Goal: Submit feedback/report problem: Submit feedback/report problem

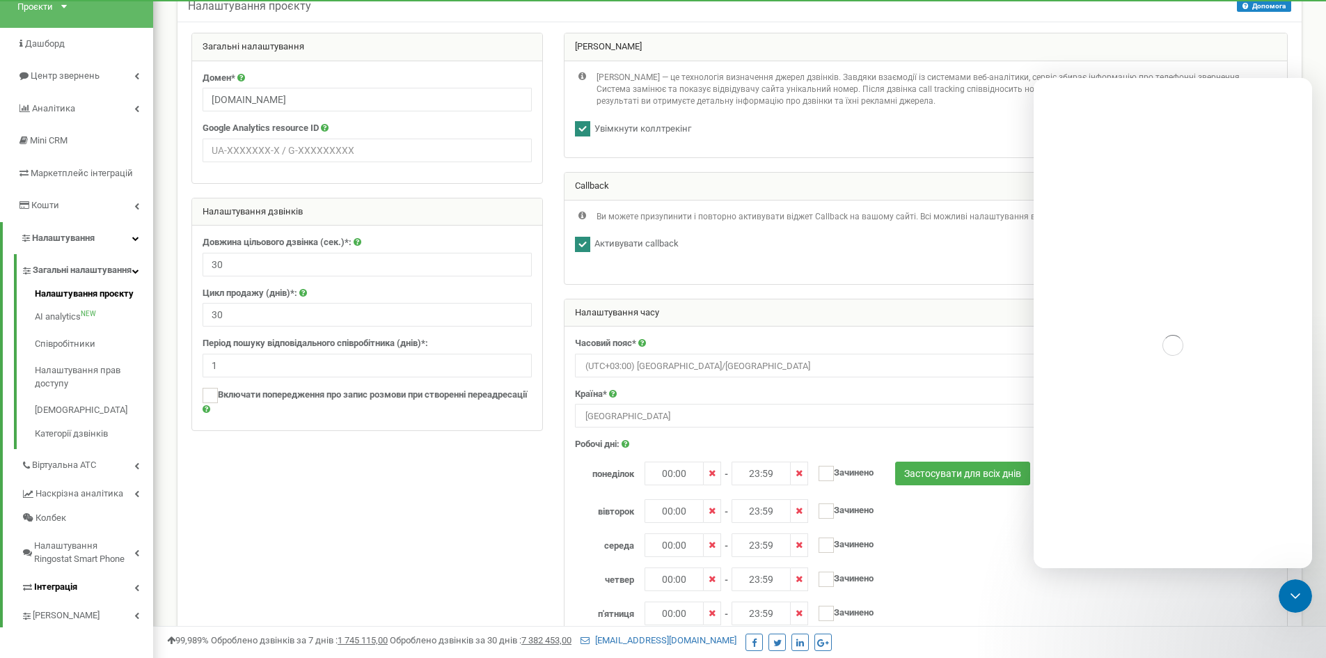
scroll to position [278, 0]
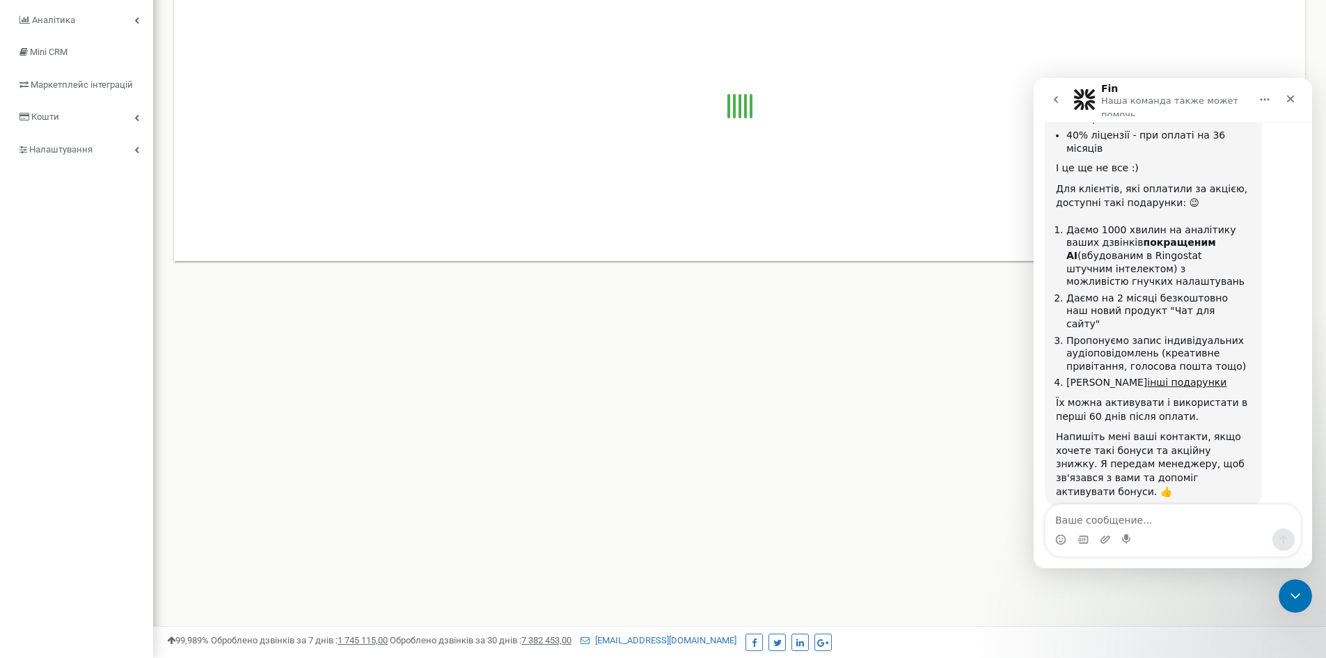
scroll to position [1266, 0]
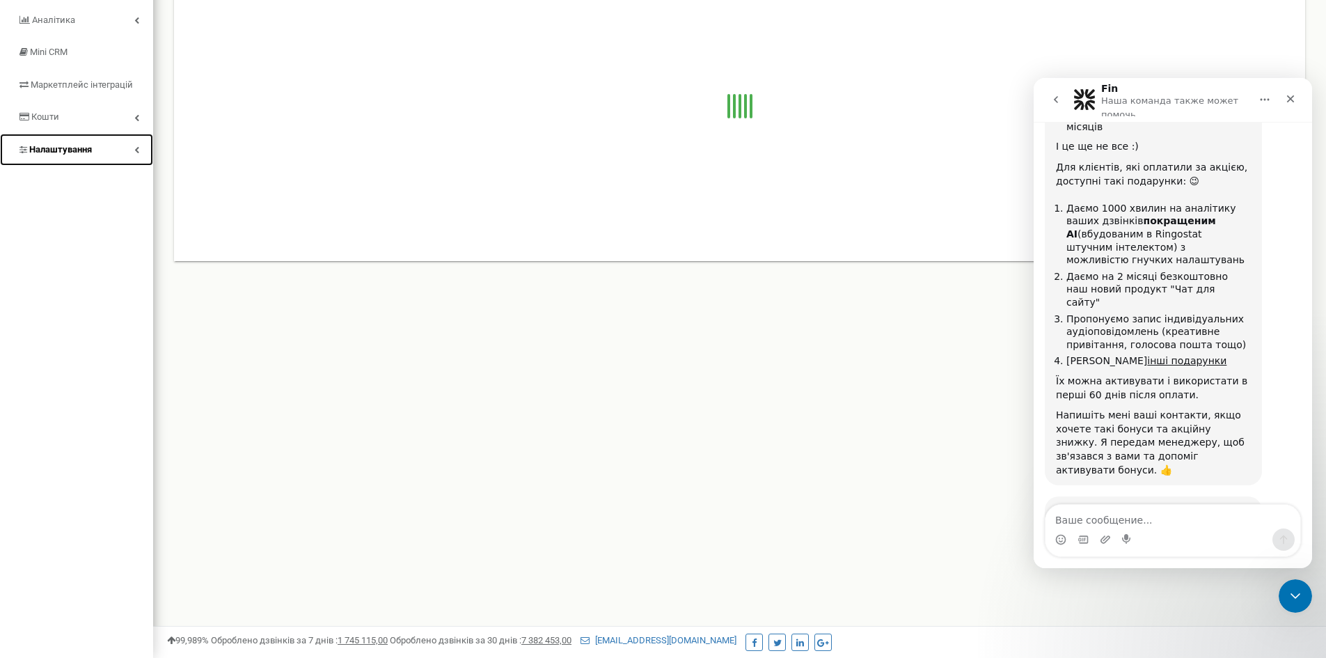
click at [61, 142] on link "Налаштування" at bounding box center [76, 150] width 153 height 33
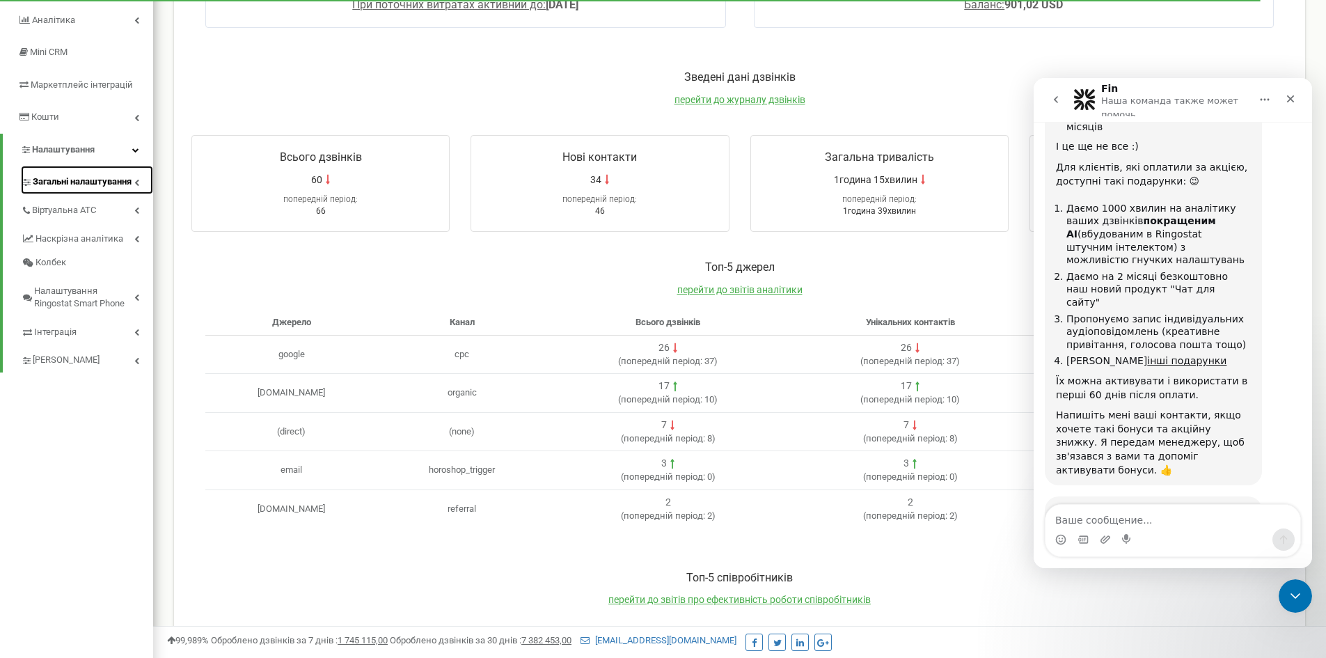
click at [99, 178] on span "Загальні налаштування" at bounding box center [82, 181] width 99 height 13
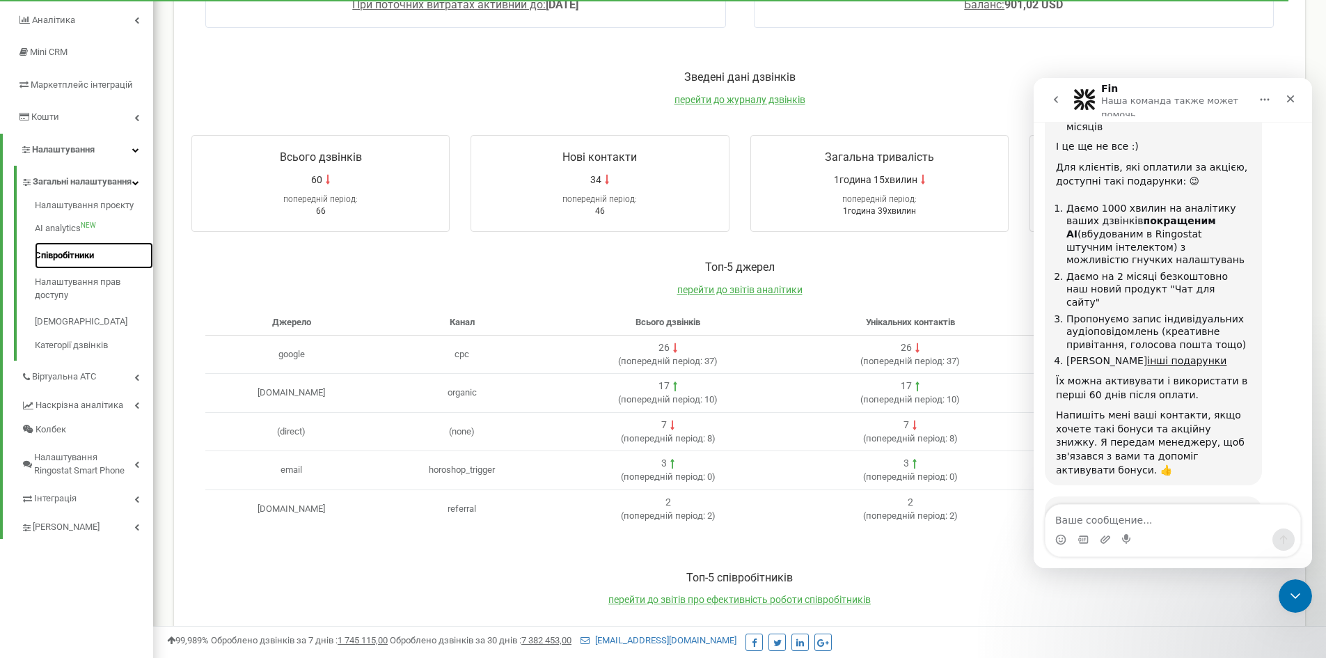
click at [86, 267] on link "Співробітники" at bounding box center [94, 255] width 118 height 27
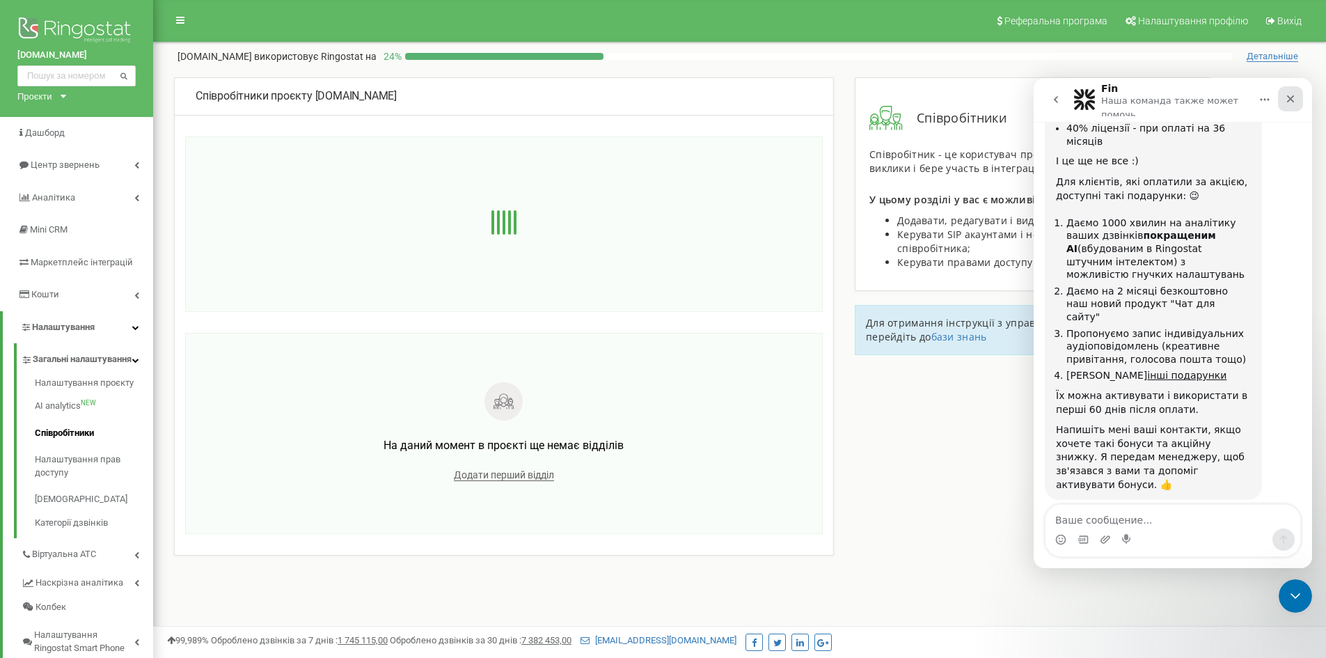
scroll to position [1266, 0]
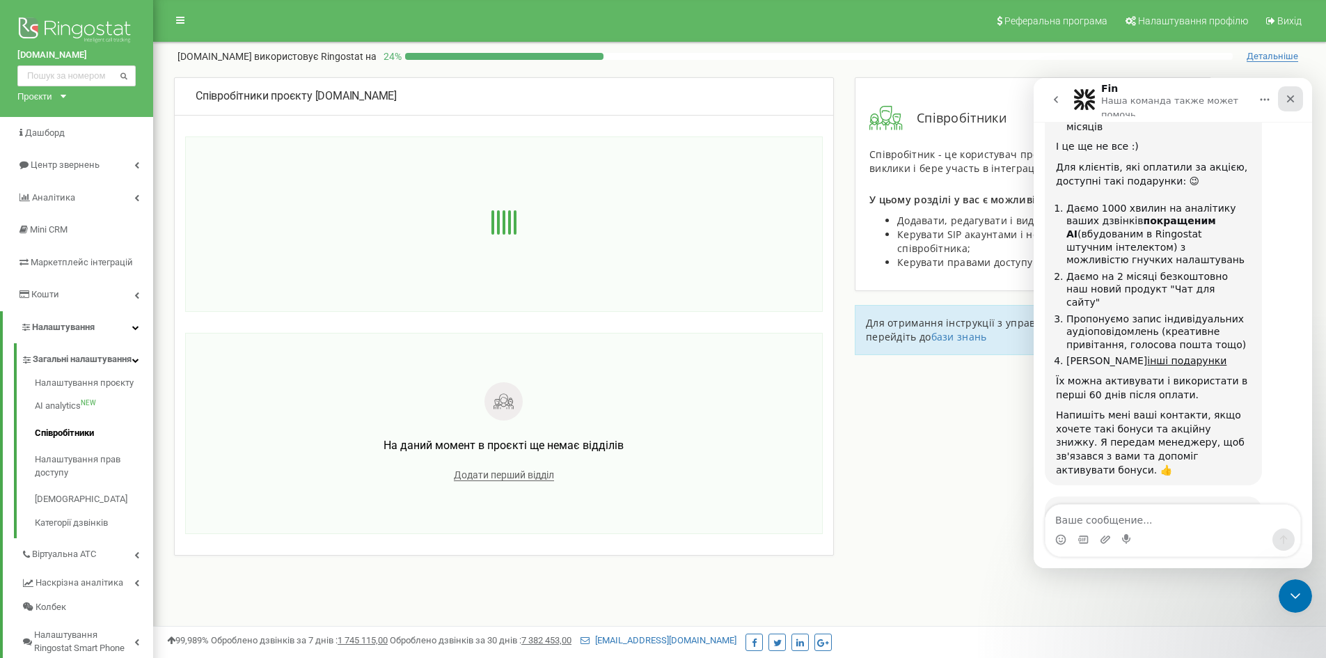
click at [1287, 97] on icon "Закрыть" at bounding box center [1290, 98] width 11 height 11
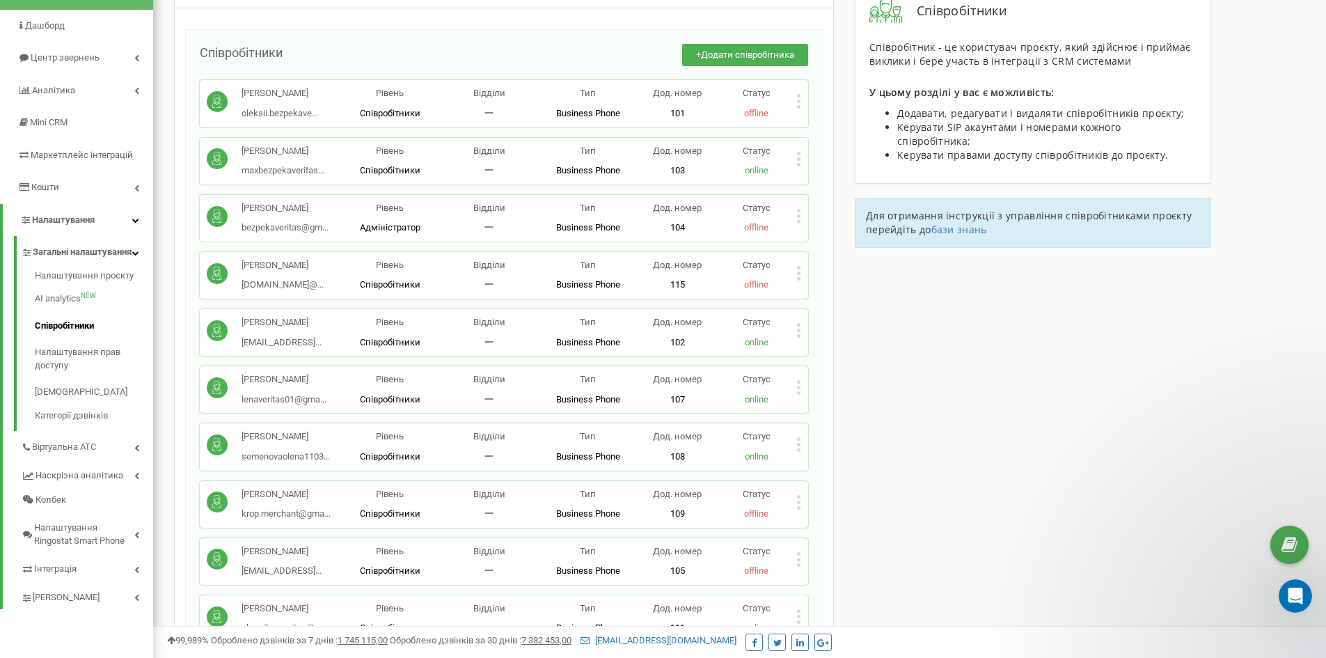
scroll to position [139, 0]
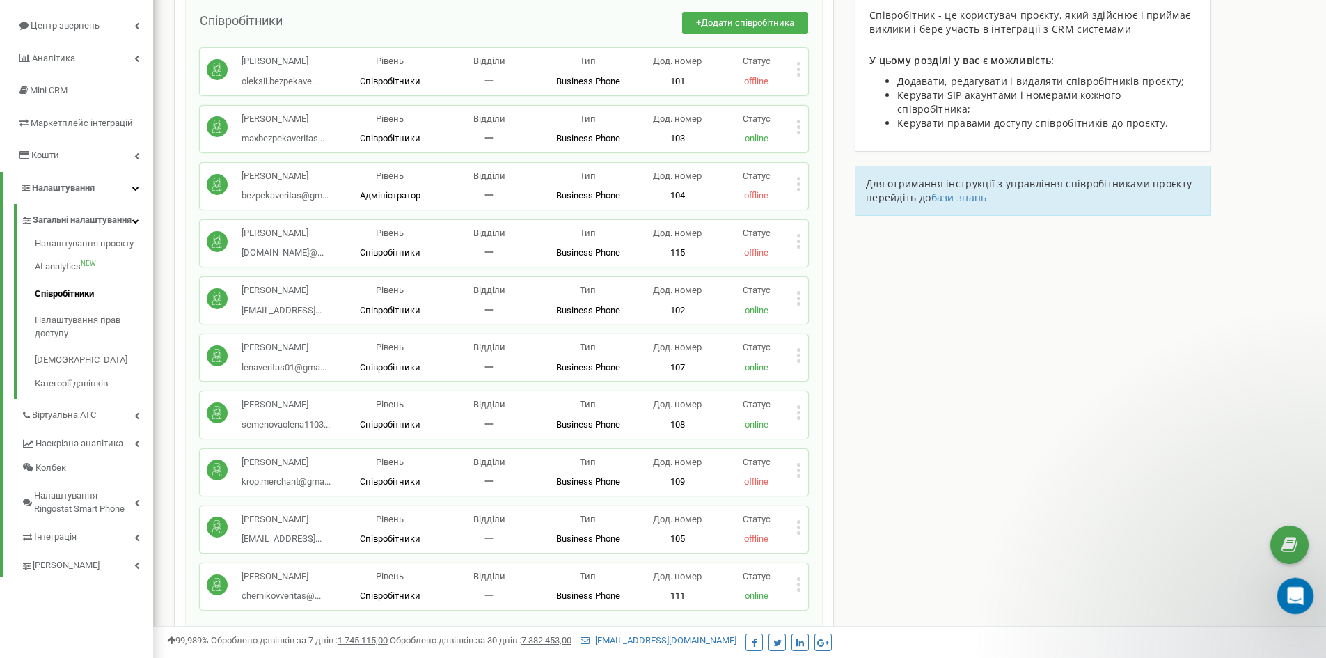
click at [1302, 588] on div "Открыть службу сообщений Intercom" at bounding box center [1294, 594] width 46 height 46
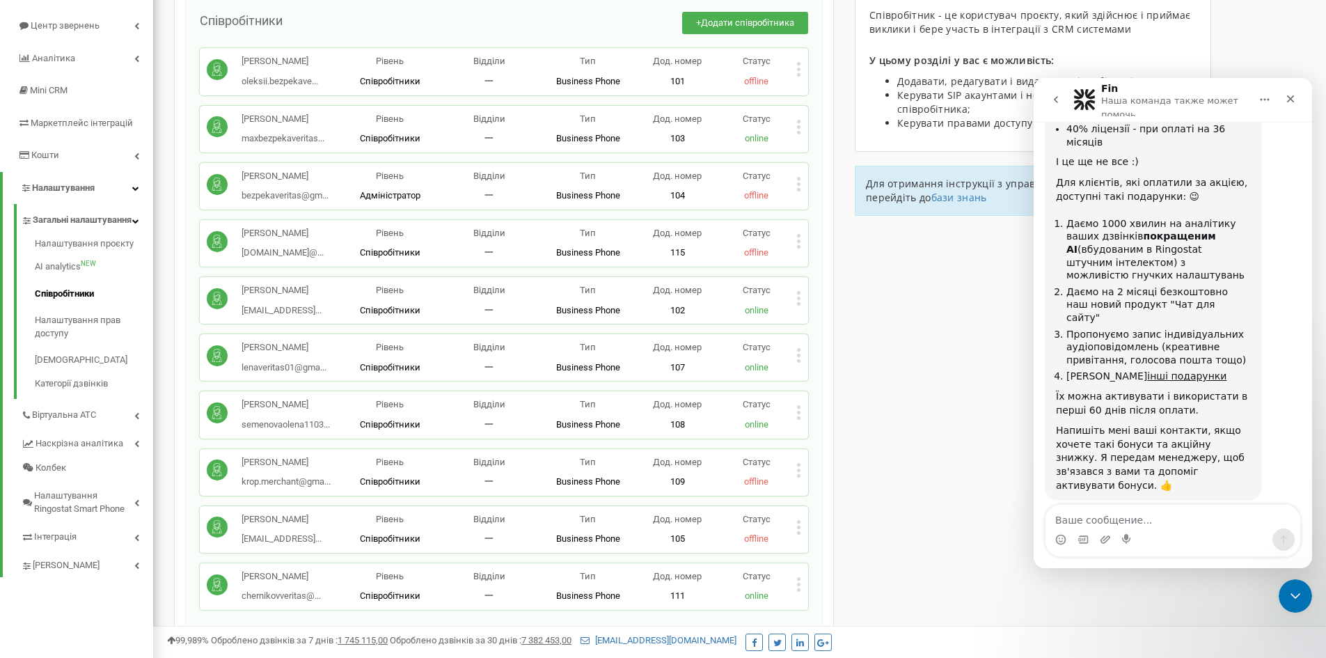
scroll to position [1266, 0]
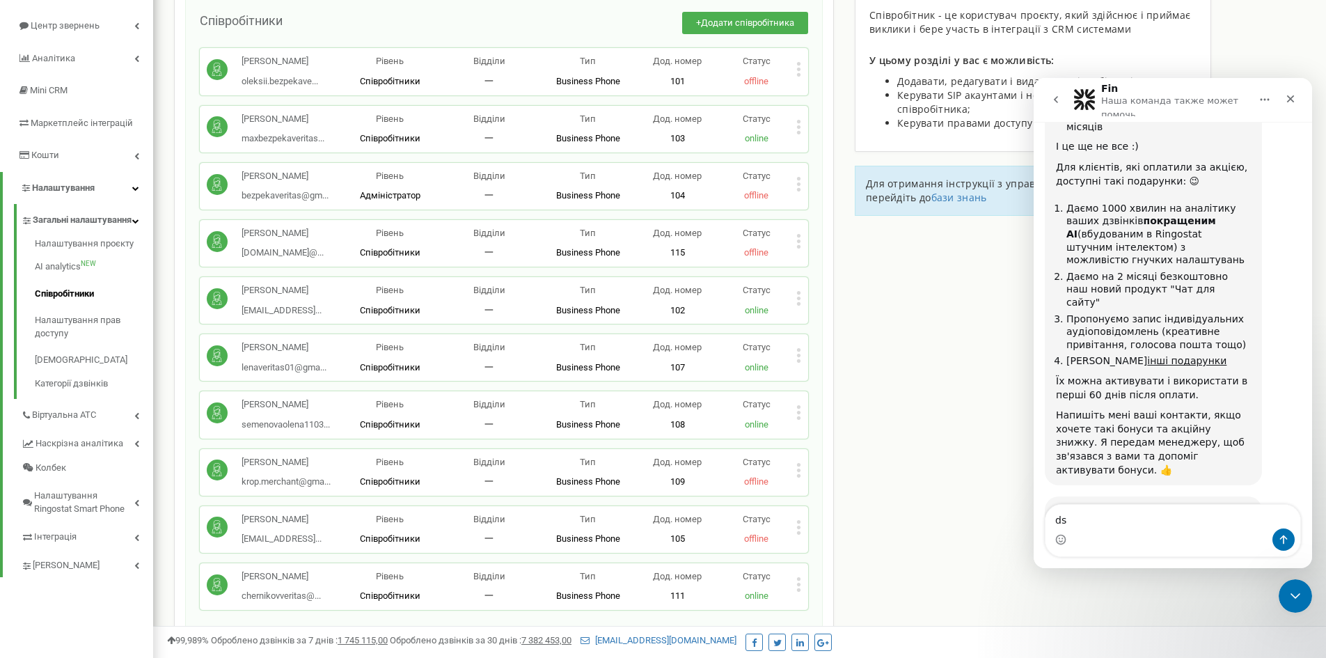
type textarea "d"
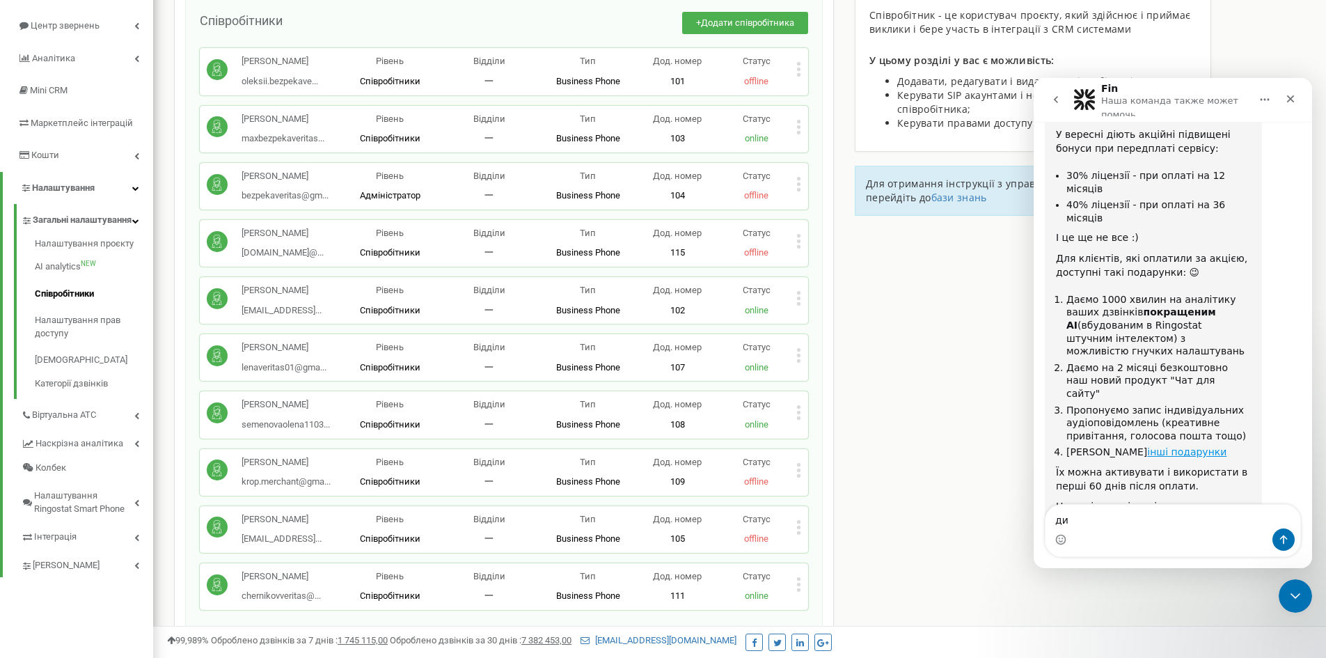
scroll to position [988, 0]
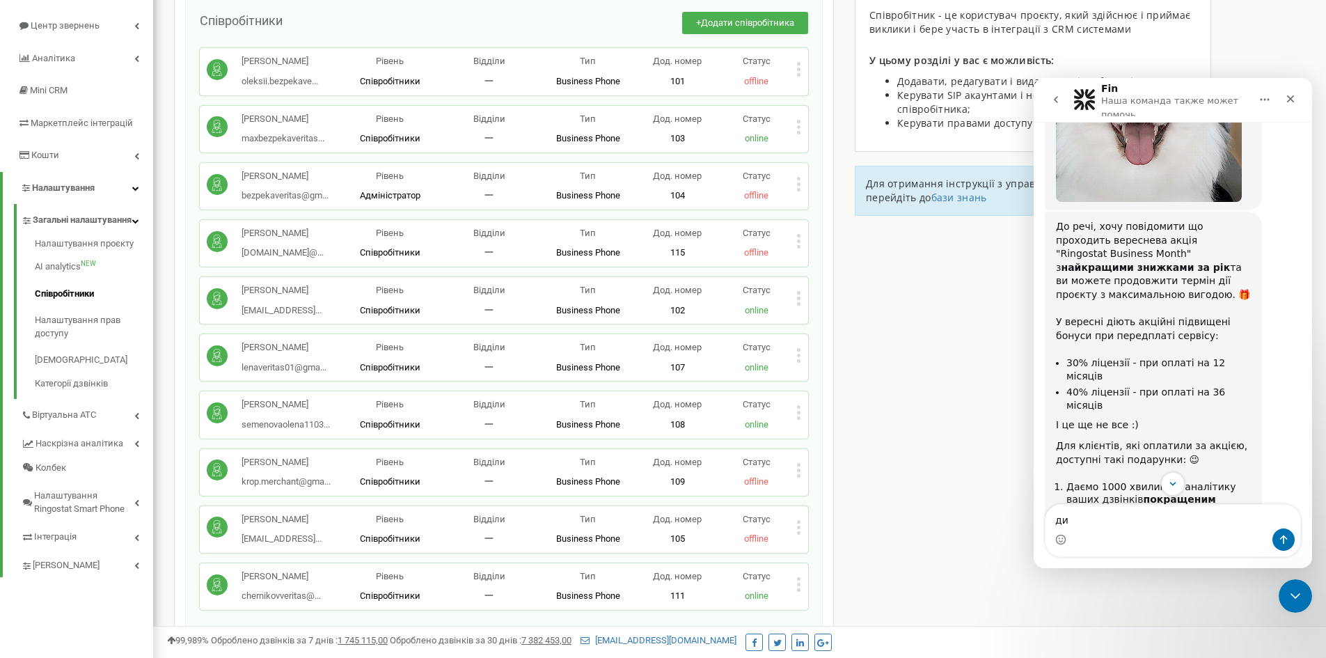
type textarea "ди"
click at [1055, 96] on icon "go back" at bounding box center [1056, 99] width 11 height 11
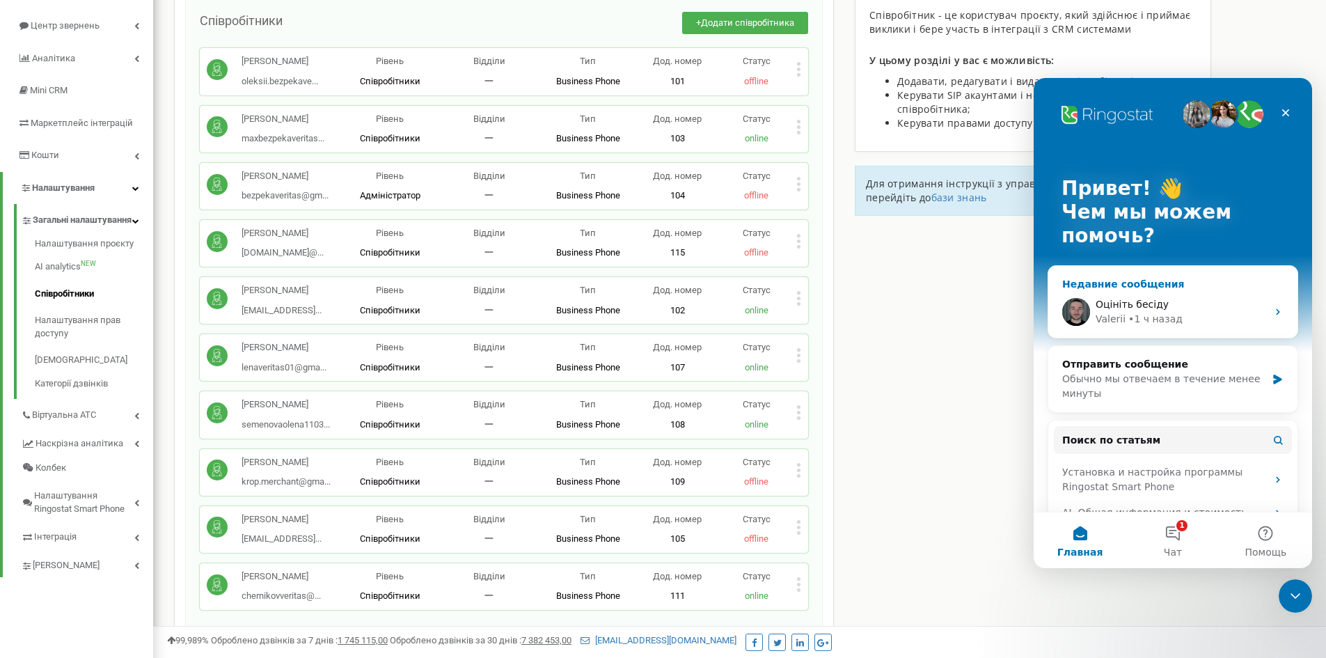
click at [1164, 297] on div "Оцініть бесіду" at bounding box center [1181, 304] width 171 height 15
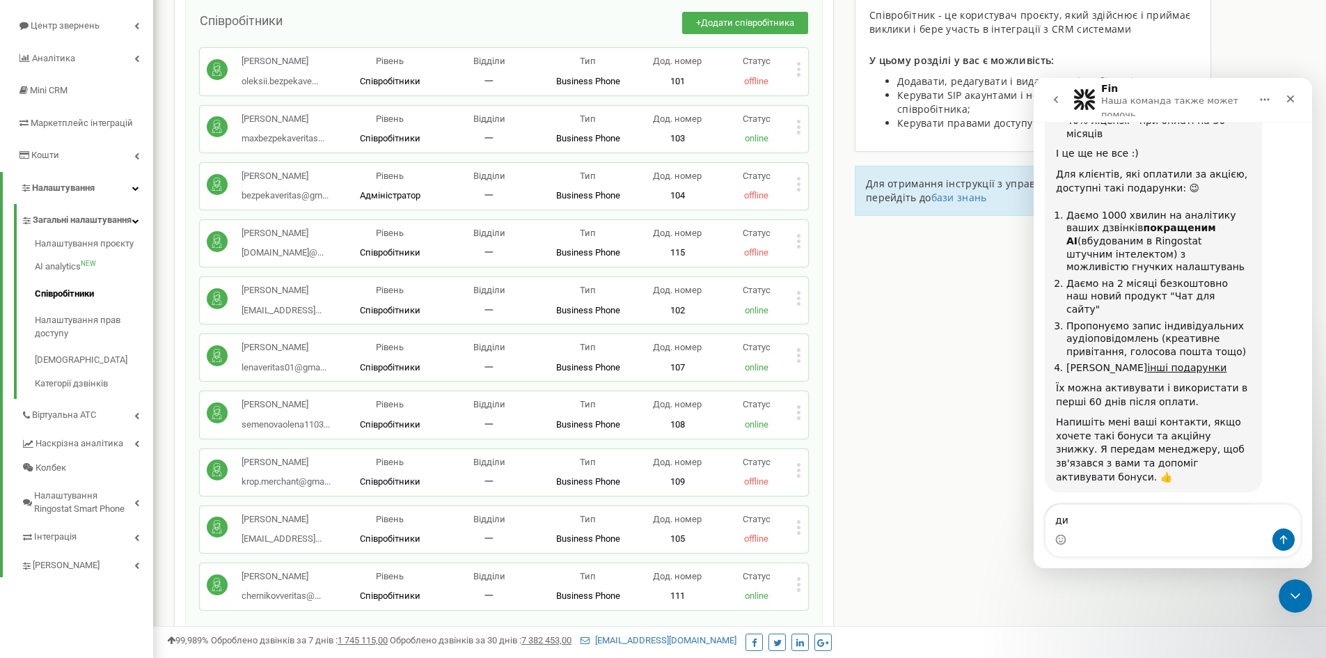
scroll to position [1266, 0]
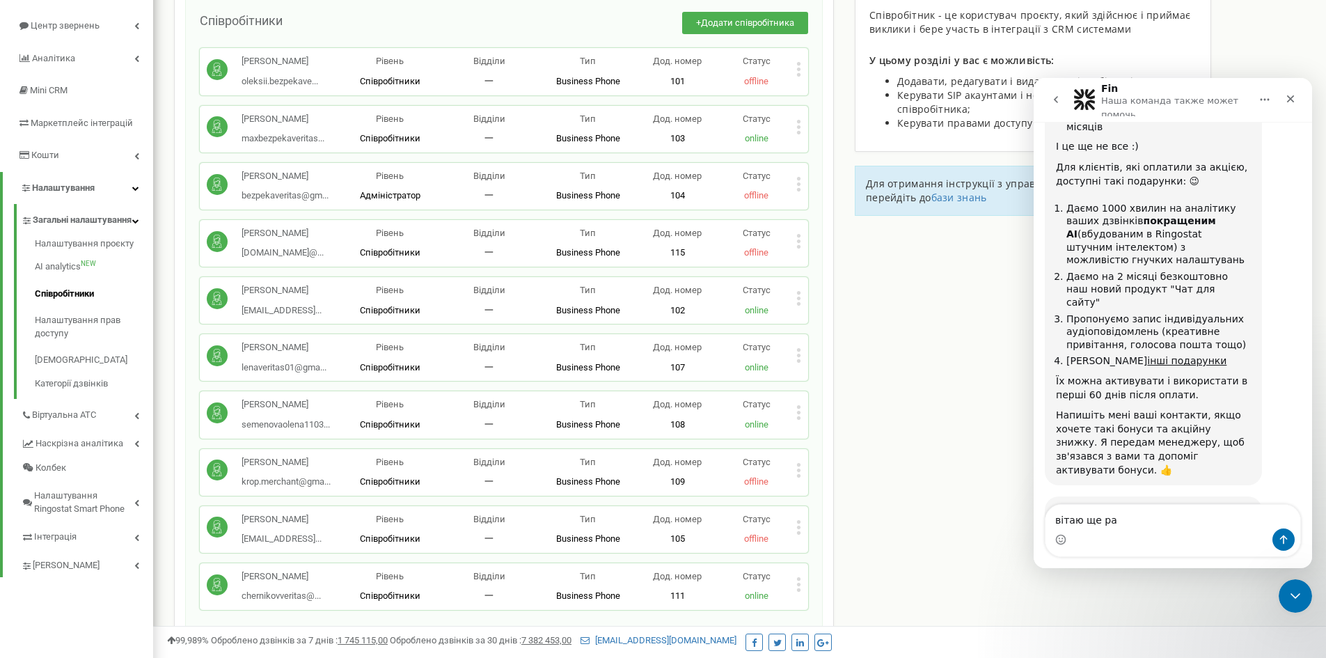
type textarea "вітаю ще раз"
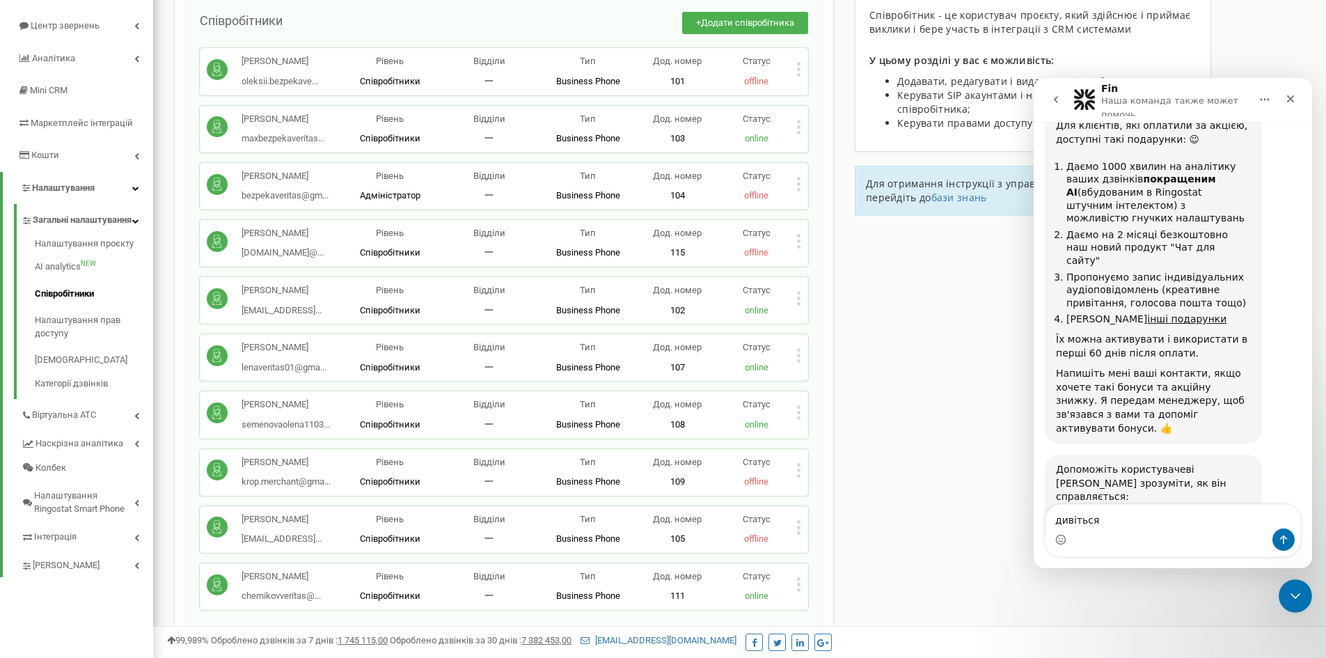
type textarea "дивіться"
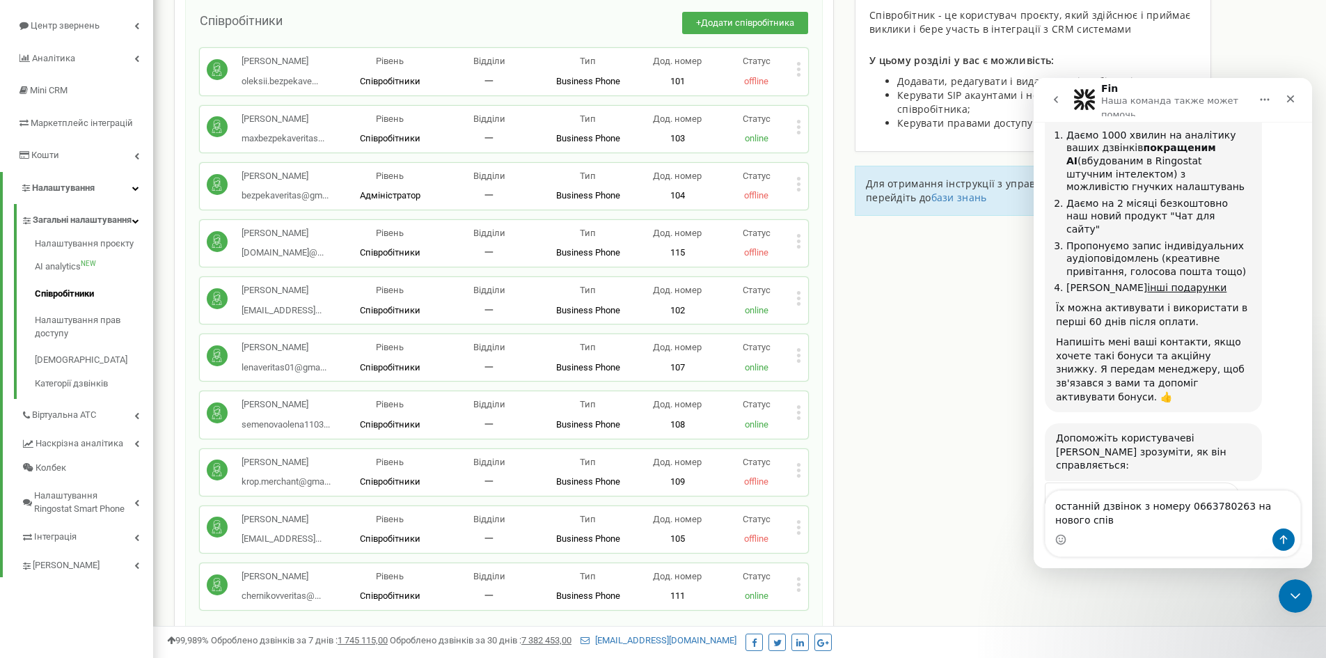
scroll to position [1354, 0]
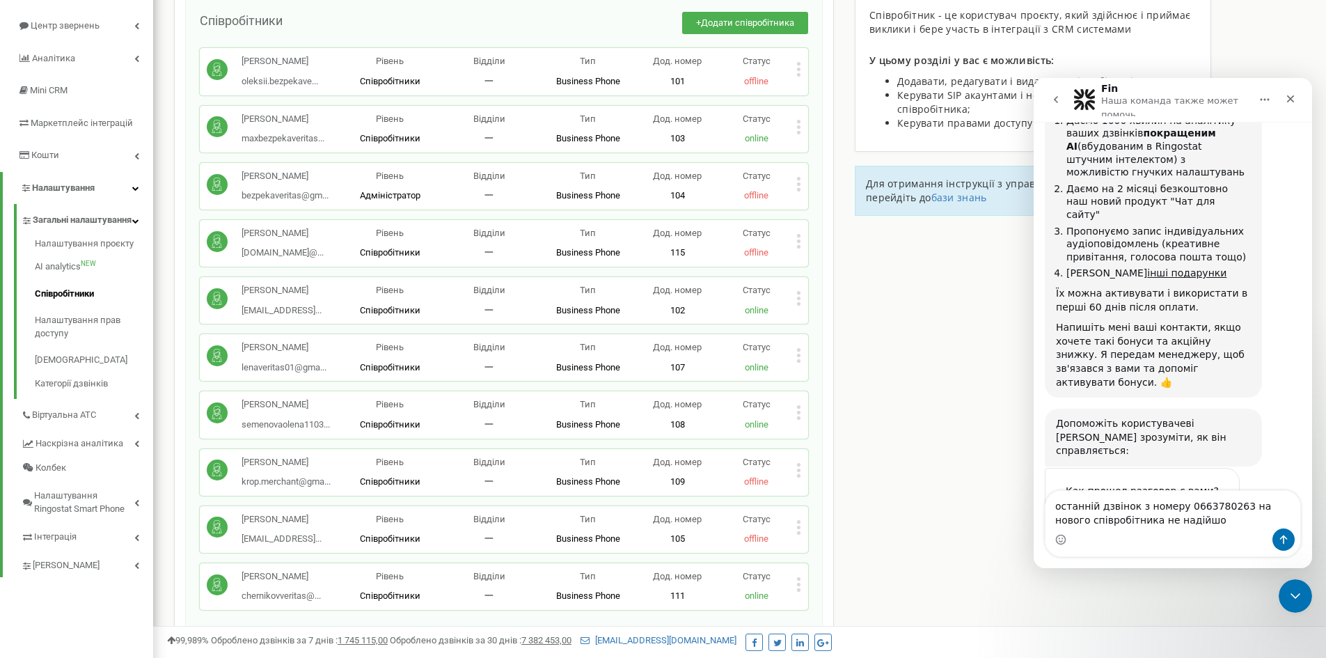
type textarea "останній дзвінок з номеру 0663780263 на нового співробітника не надійшов"
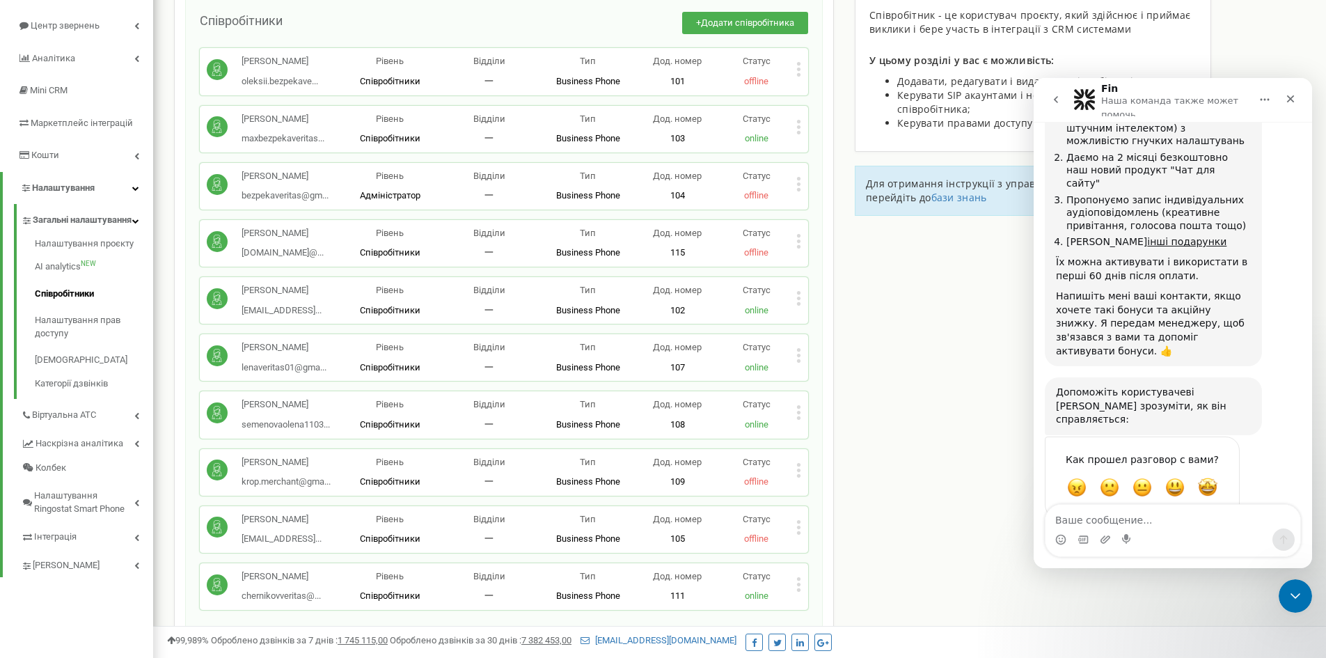
scroll to position [1385, 0]
click at [796, 581] on icon at bounding box center [798, 584] width 5 height 15
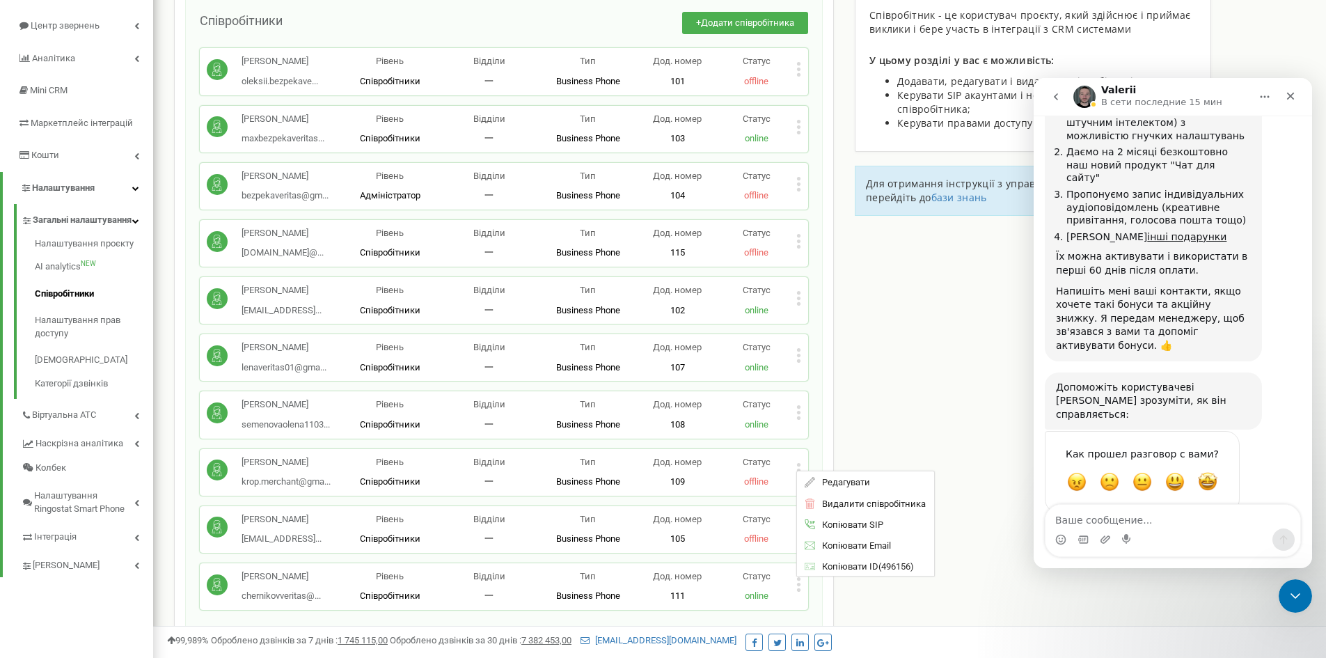
scroll to position [1379, 0]
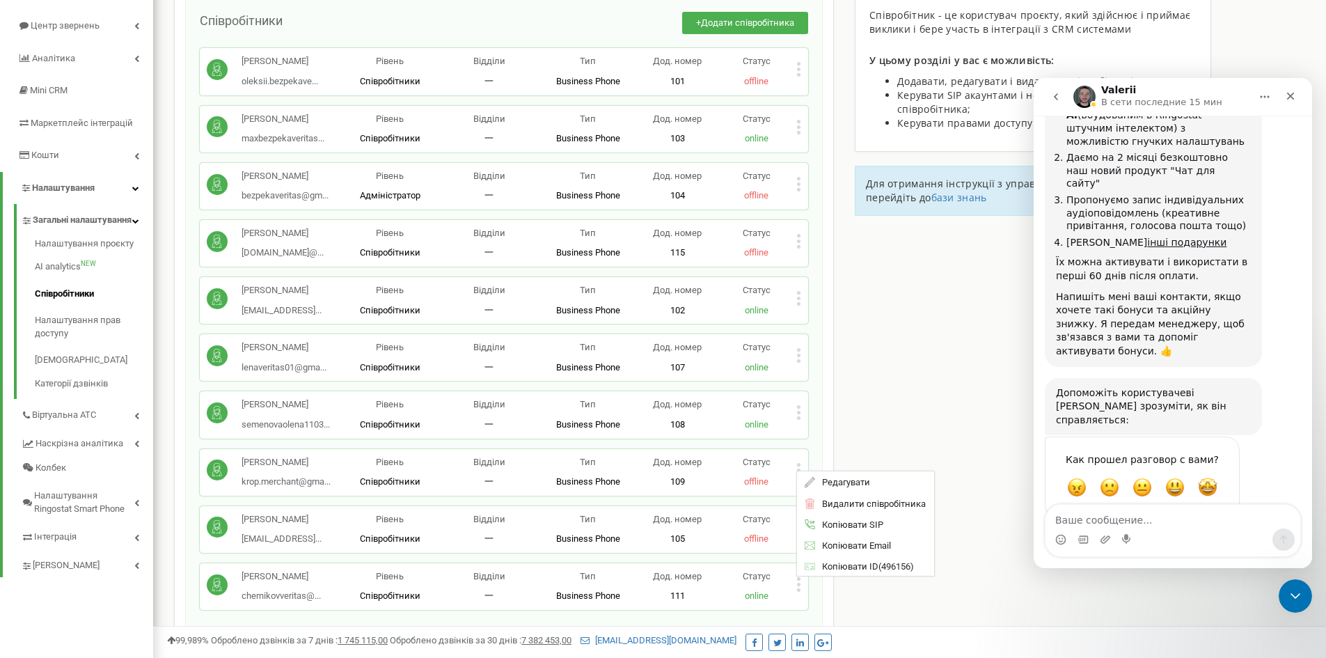
click at [897, 414] on div "Співробітники проєкту bezpeka-veritas.com.ua Співробітники + Додати співробітни…" at bounding box center [740, 453] width 1152 height 1031
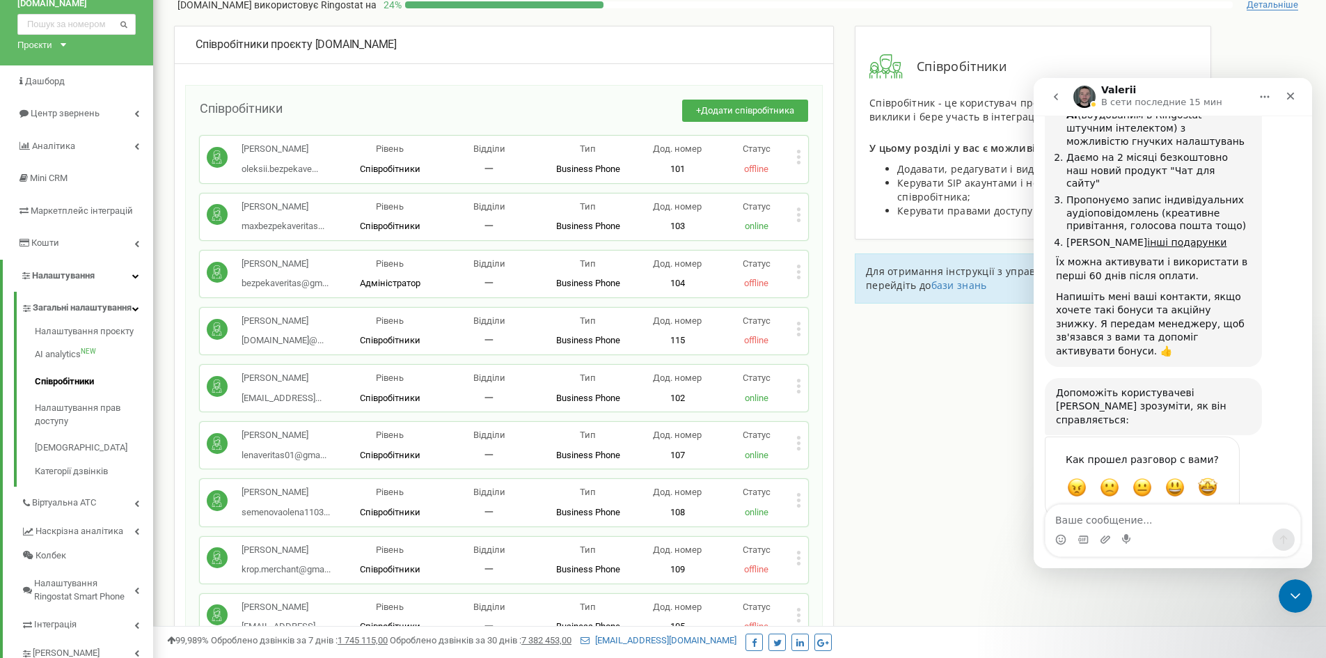
scroll to position [0, 0]
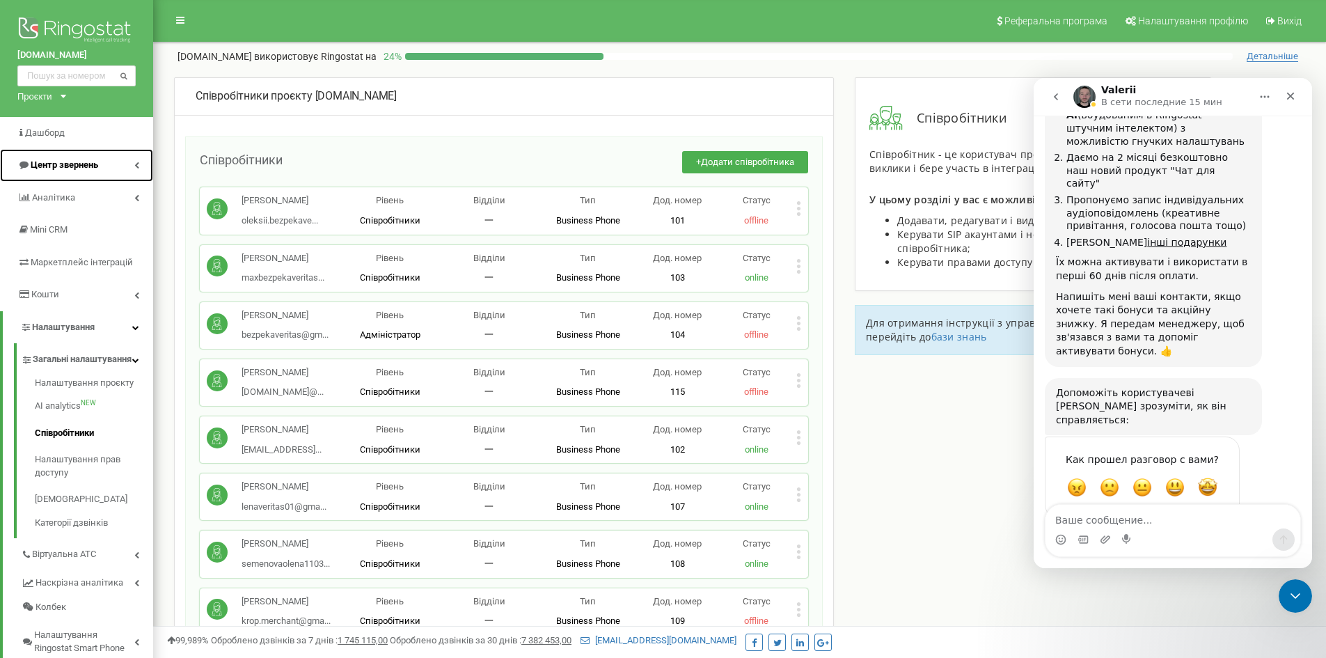
click at [91, 164] on span "Центр звернень" at bounding box center [65, 164] width 68 height 10
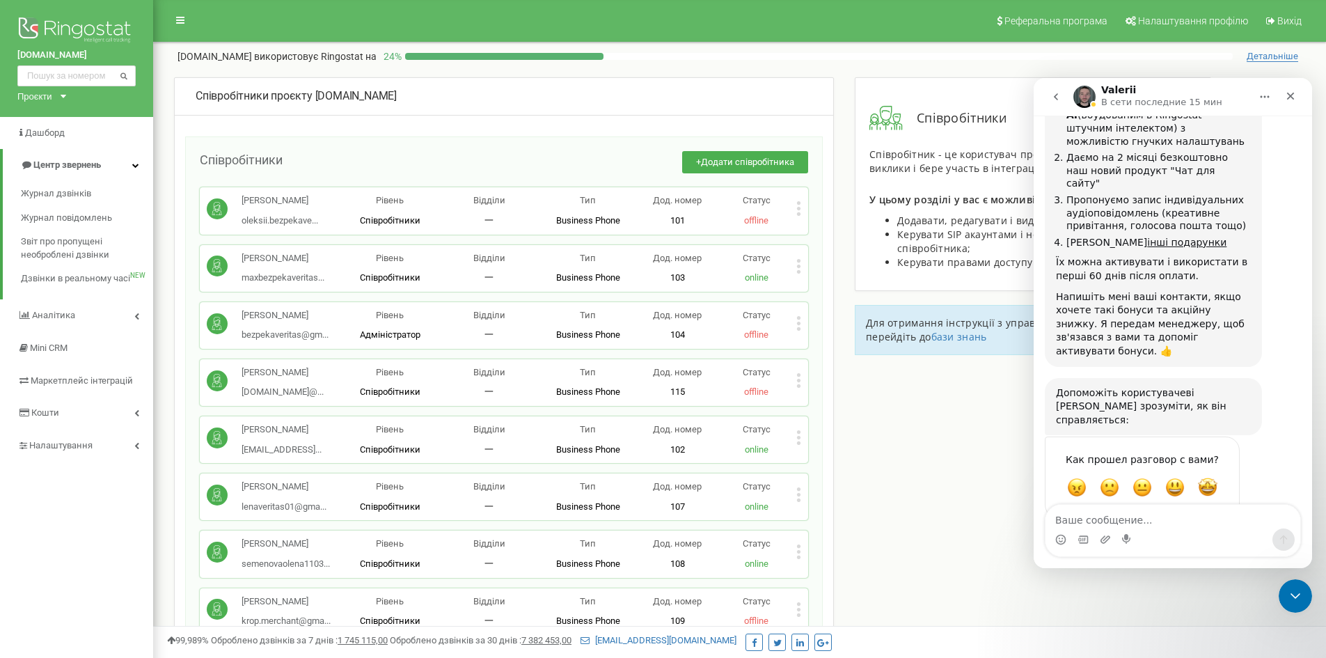
click at [72, 186] on link "Журнал дзвінків" at bounding box center [87, 194] width 132 height 24
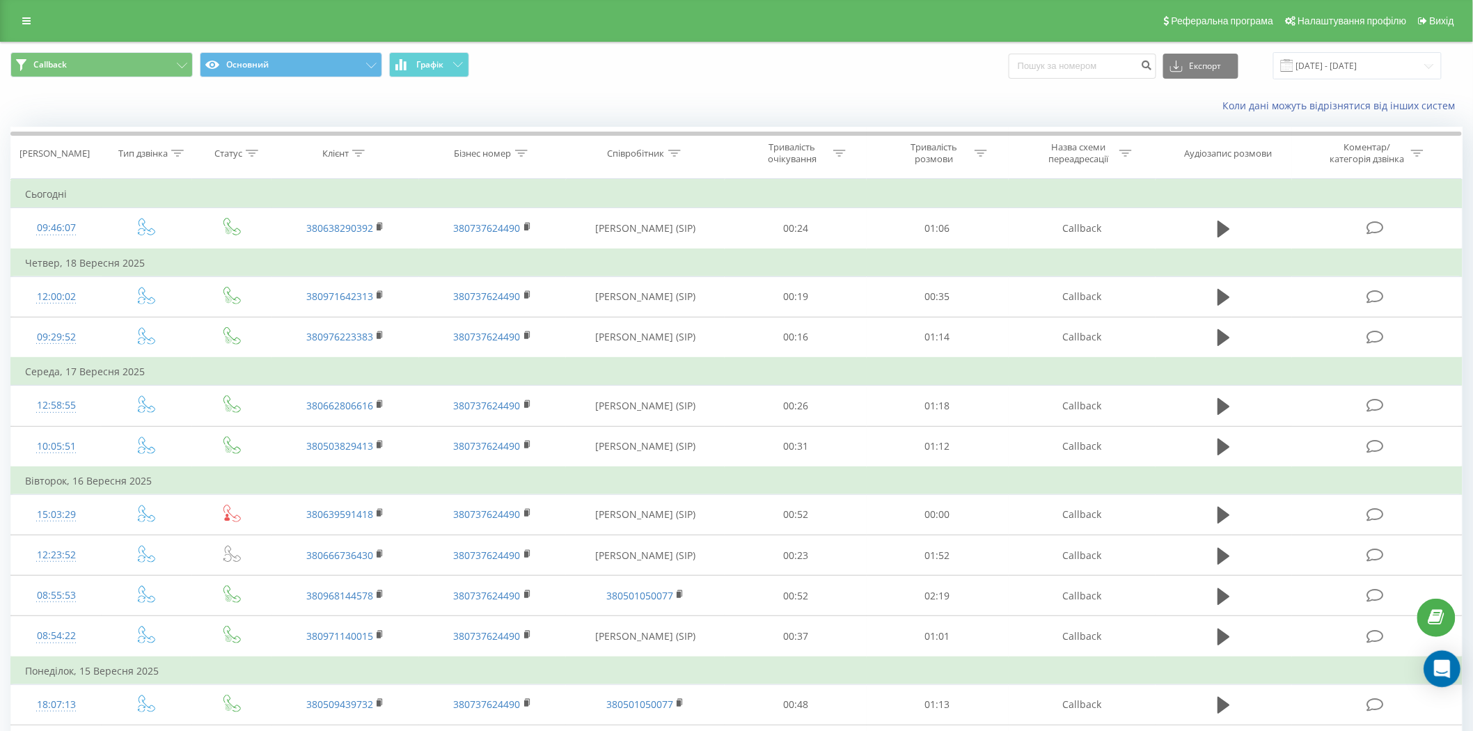
click at [1445, 675] on icon "Open Intercom Messenger" at bounding box center [1443, 669] width 18 height 18
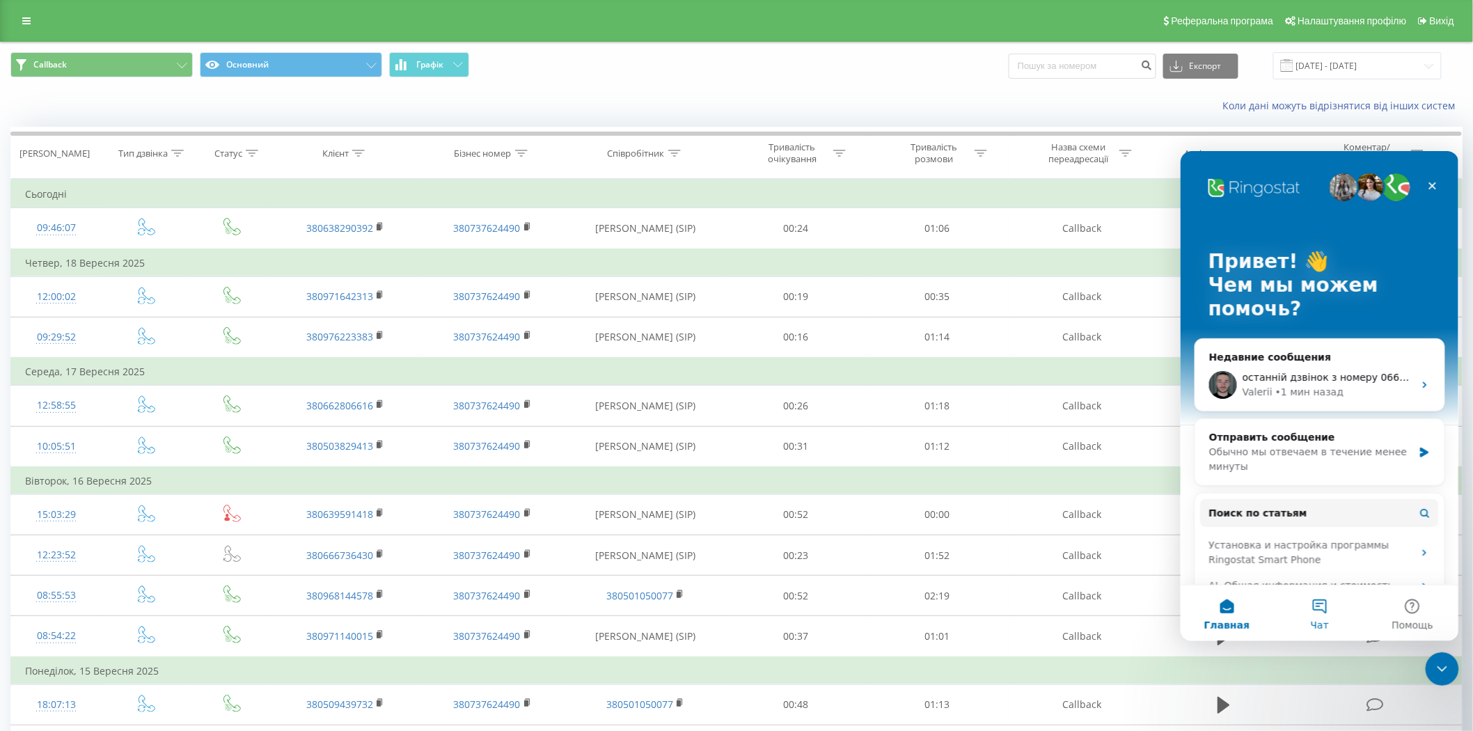
click at [1334, 607] on button "Чат" at bounding box center [1319, 613] width 93 height 56
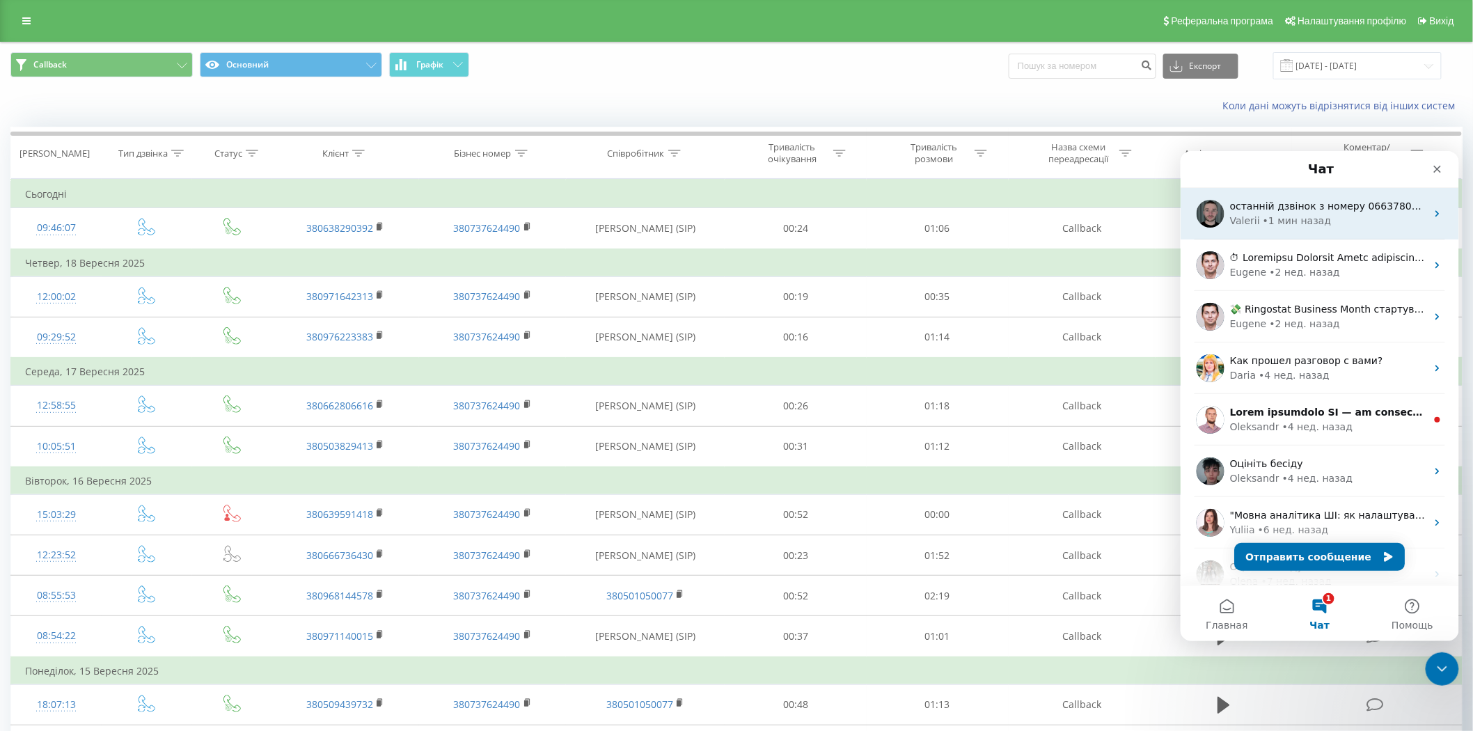
click at [1314, 209] on span "останній дзвінок з номеру 0663780263 на нового співробітника не надійшов" at bounding box center [1428, 205] width 396 height 11
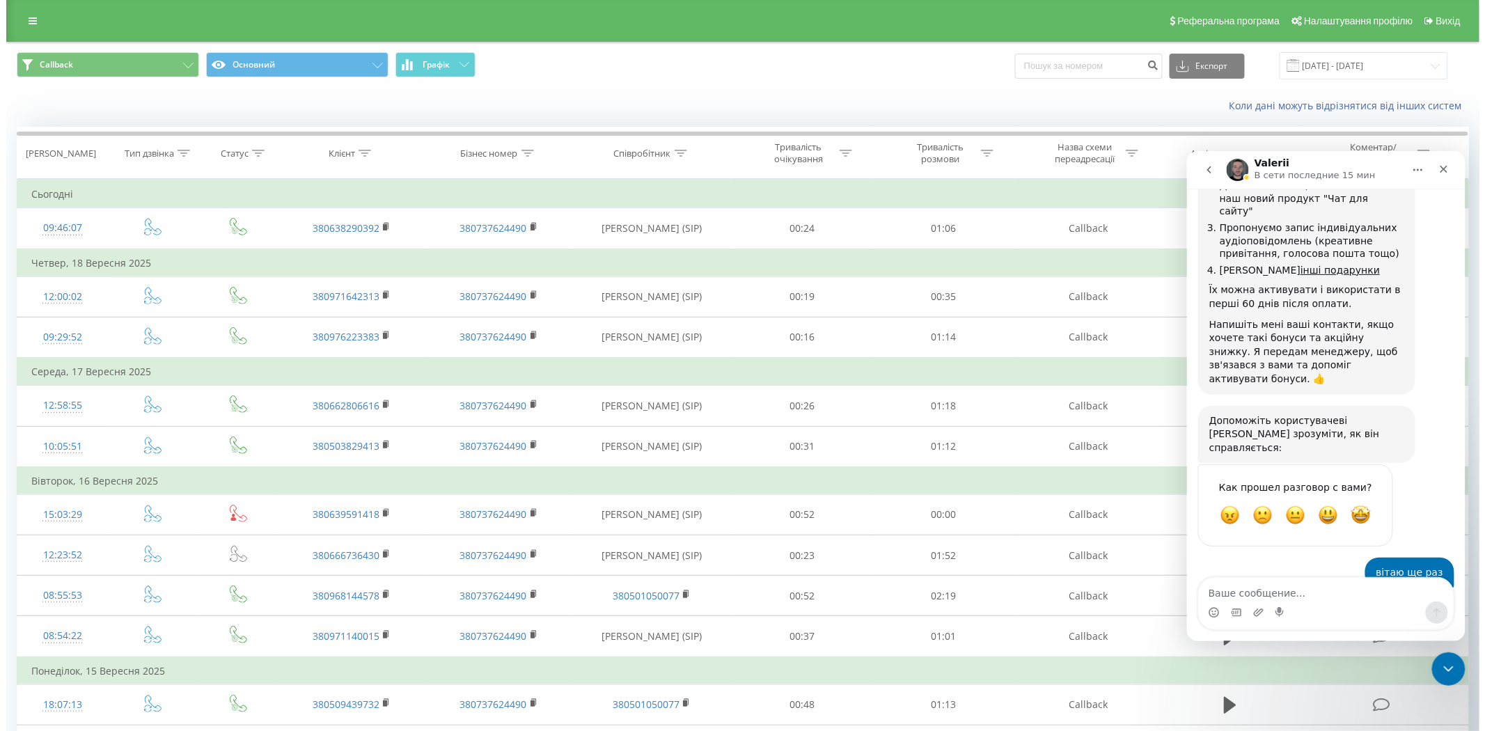
scroll to position [1431, 0]
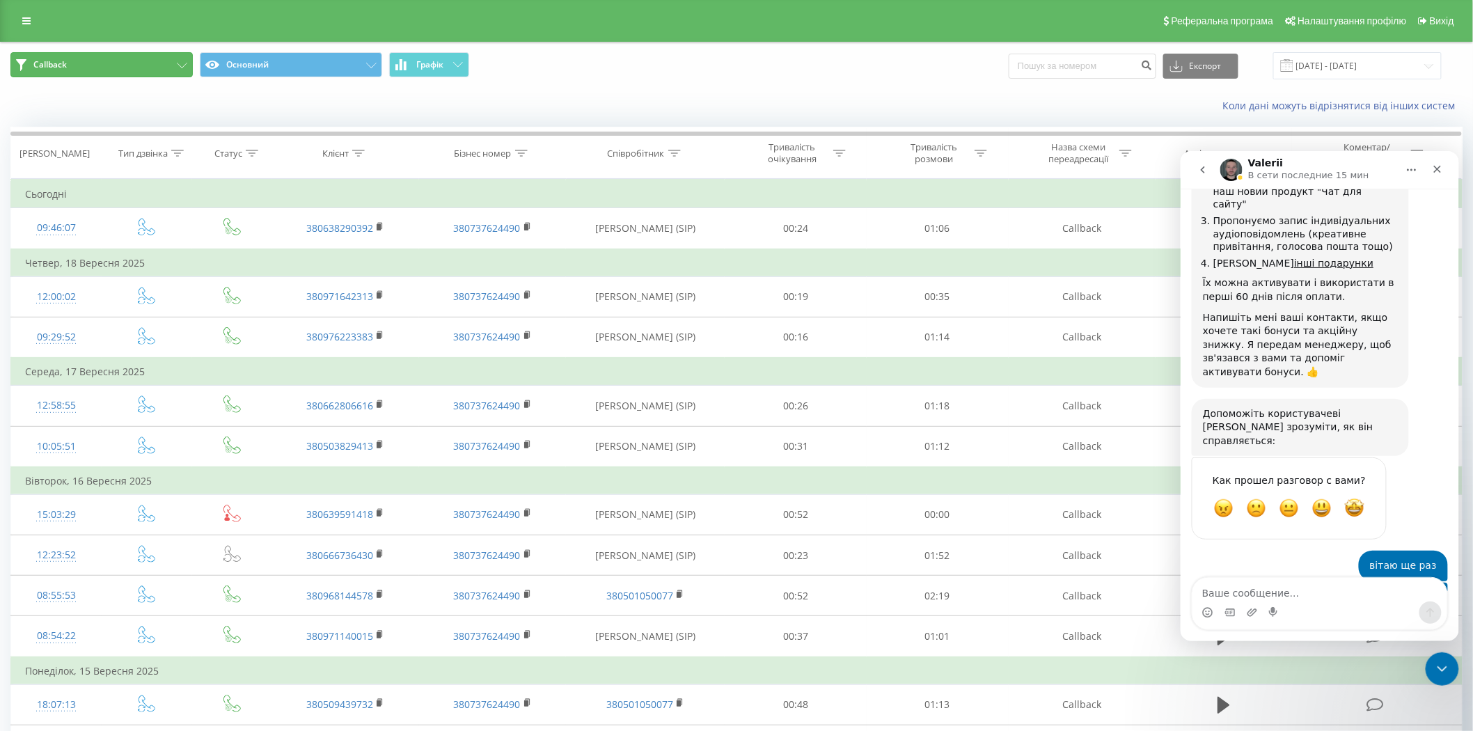
click at [54, 63] on span "Callback" at bounding box center [49, 64] width 33 height 11
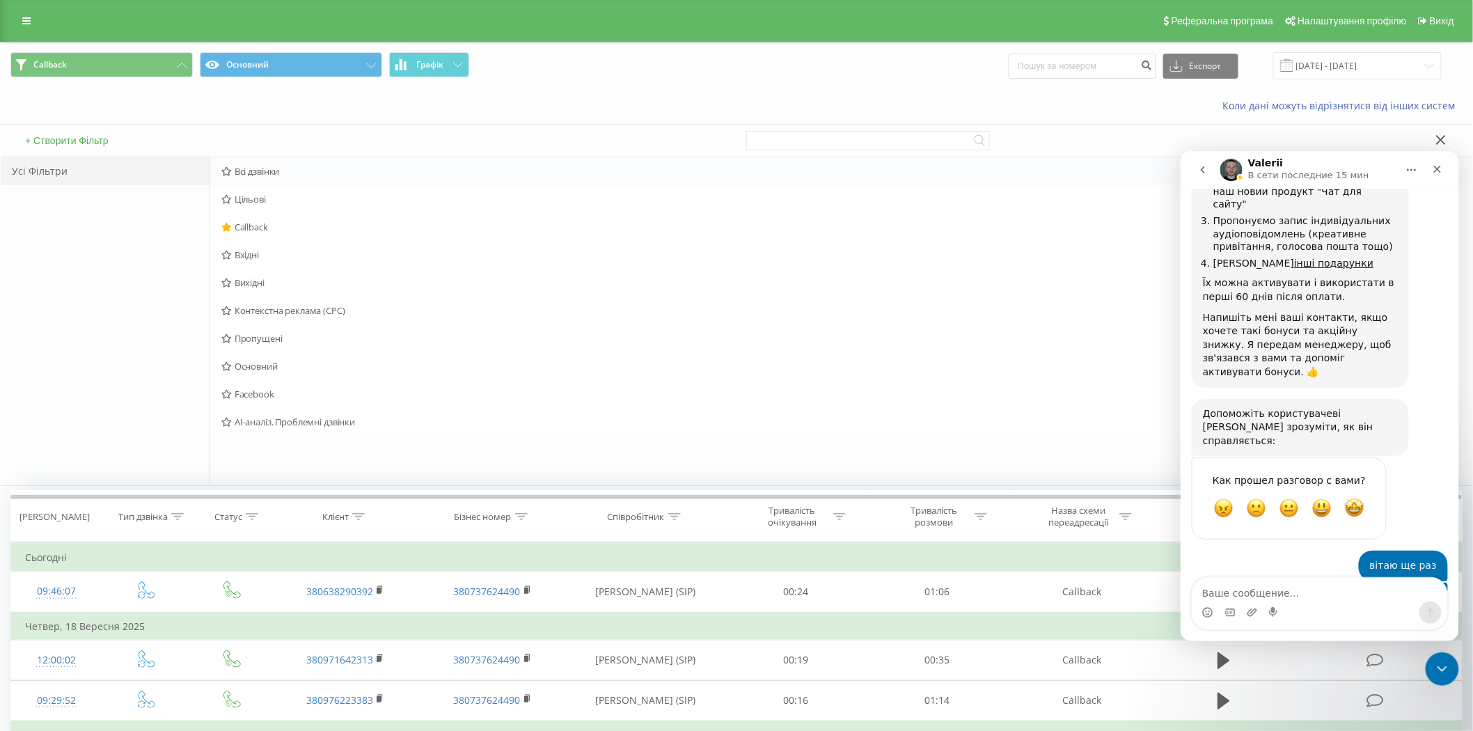
click at [307, 175] on span "Всі дзвінки" at bounding box center [717, 171] width 992 height 10
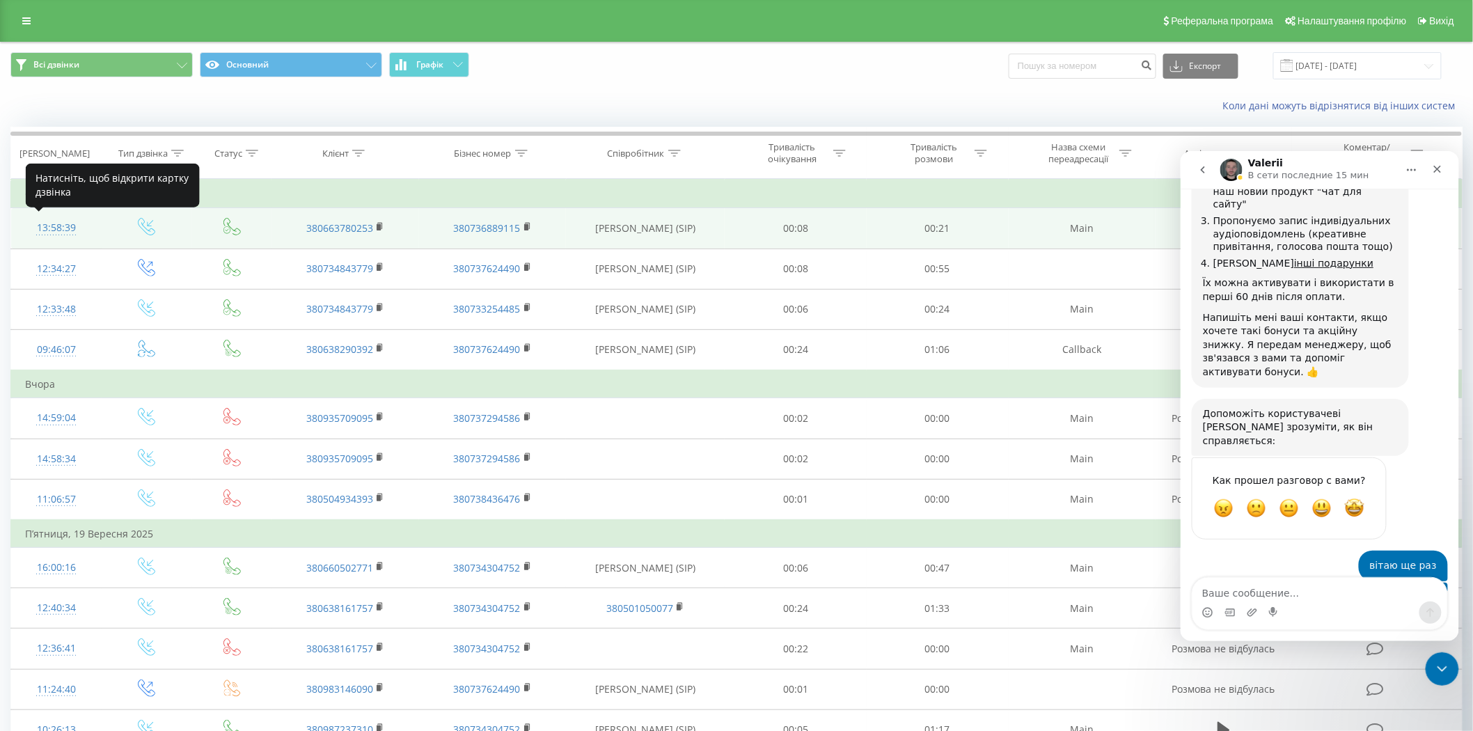
click at [51, 228] on div "13:58:39" at bounding box center [56, 227] width 63 height 27
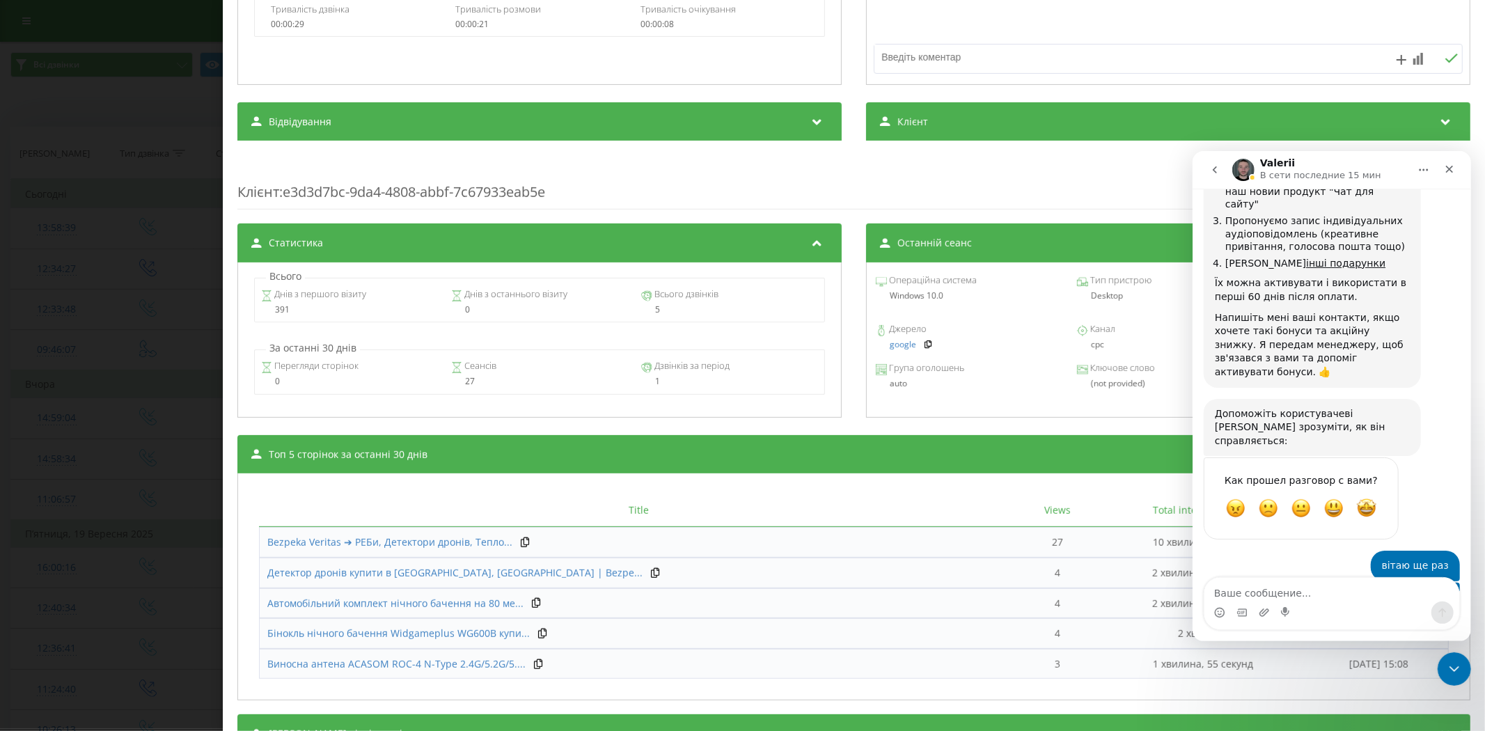
scroll to position [1379, 0]
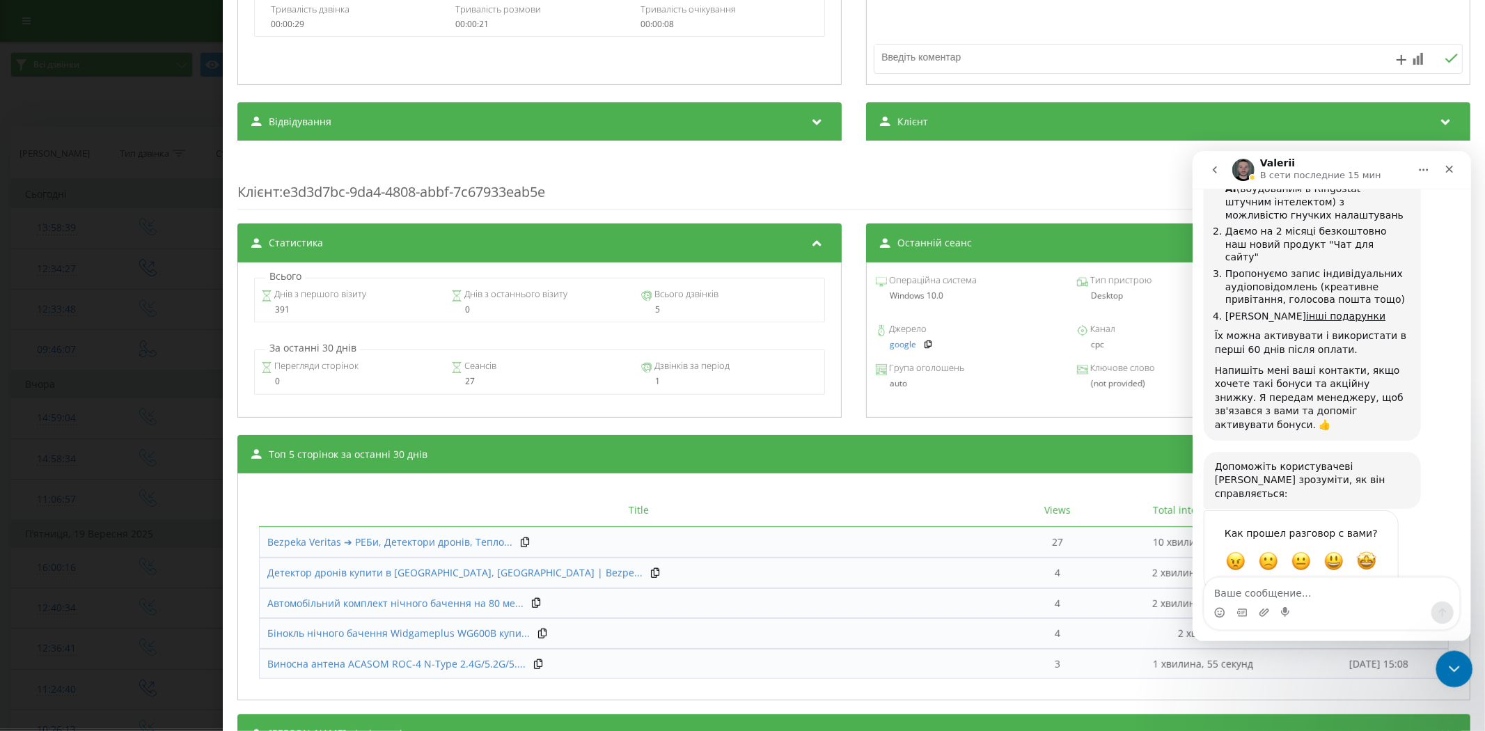
click at [1454, 667] on icon "Закрыть службу сообщений Intercom" at bounding box center [1452, 667] width 10 height 6
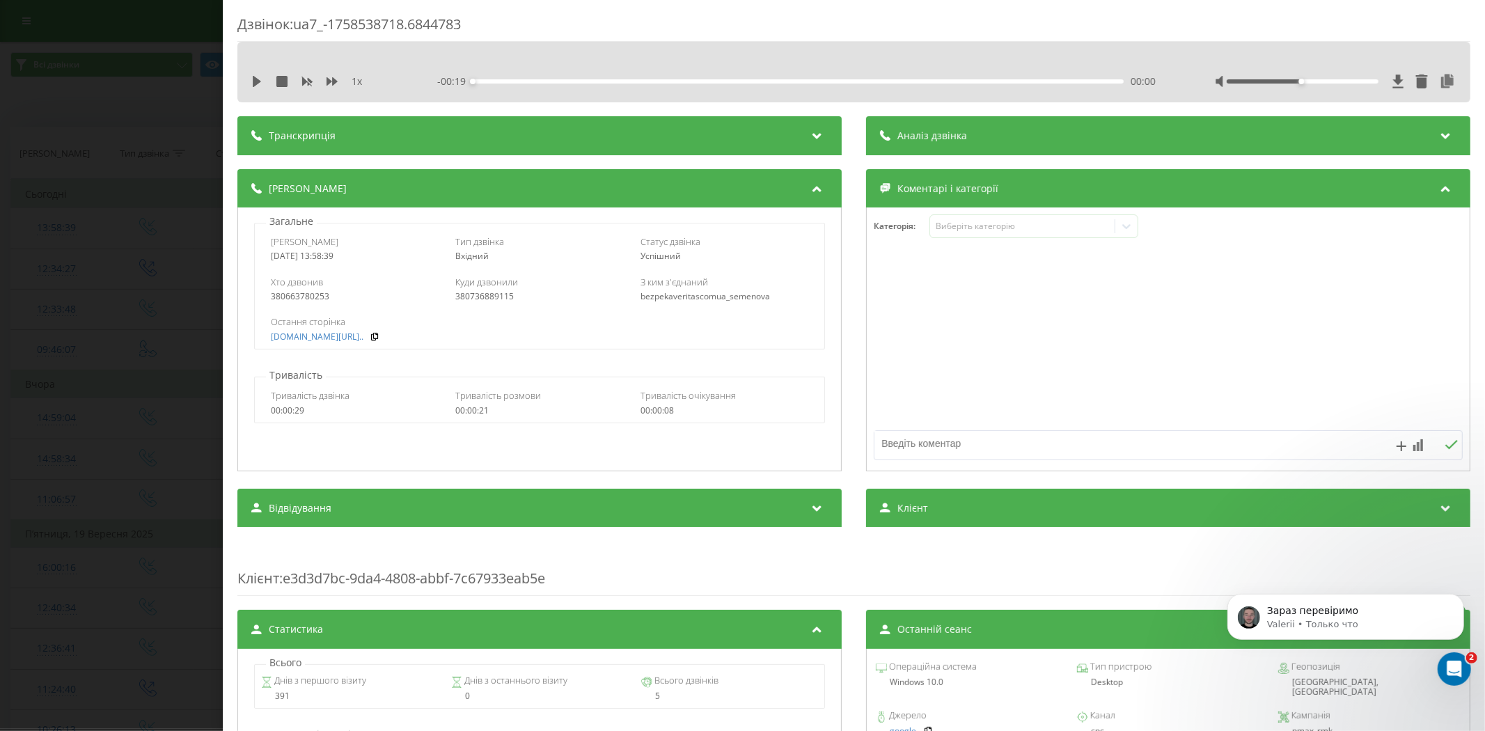
scroll to position [1434, 0]
click at [1369, 607] on p "Зараз перевіримо" at bounding box center [1356, 611] width 180 height 14
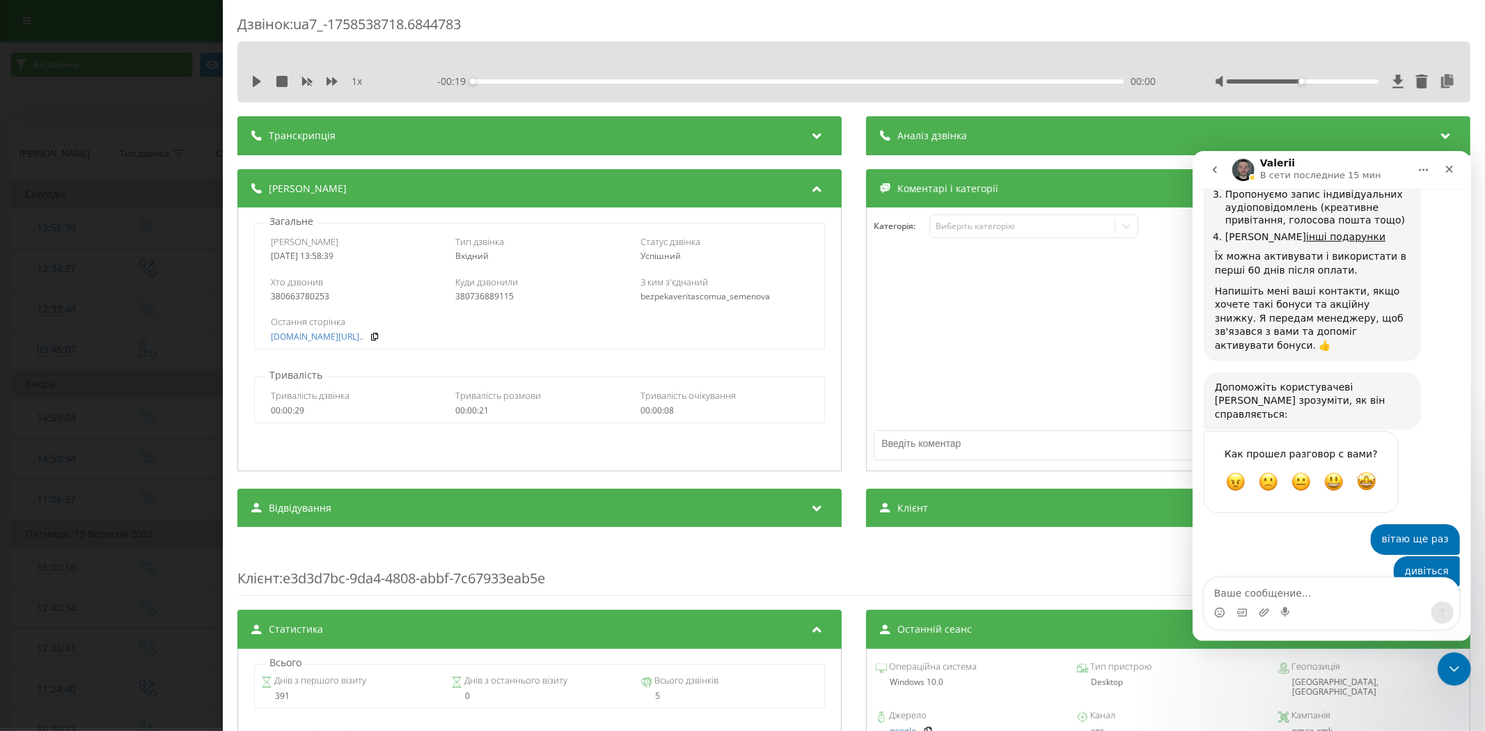
scroll to position [2, 0]
type textarea "вибачаюсь"
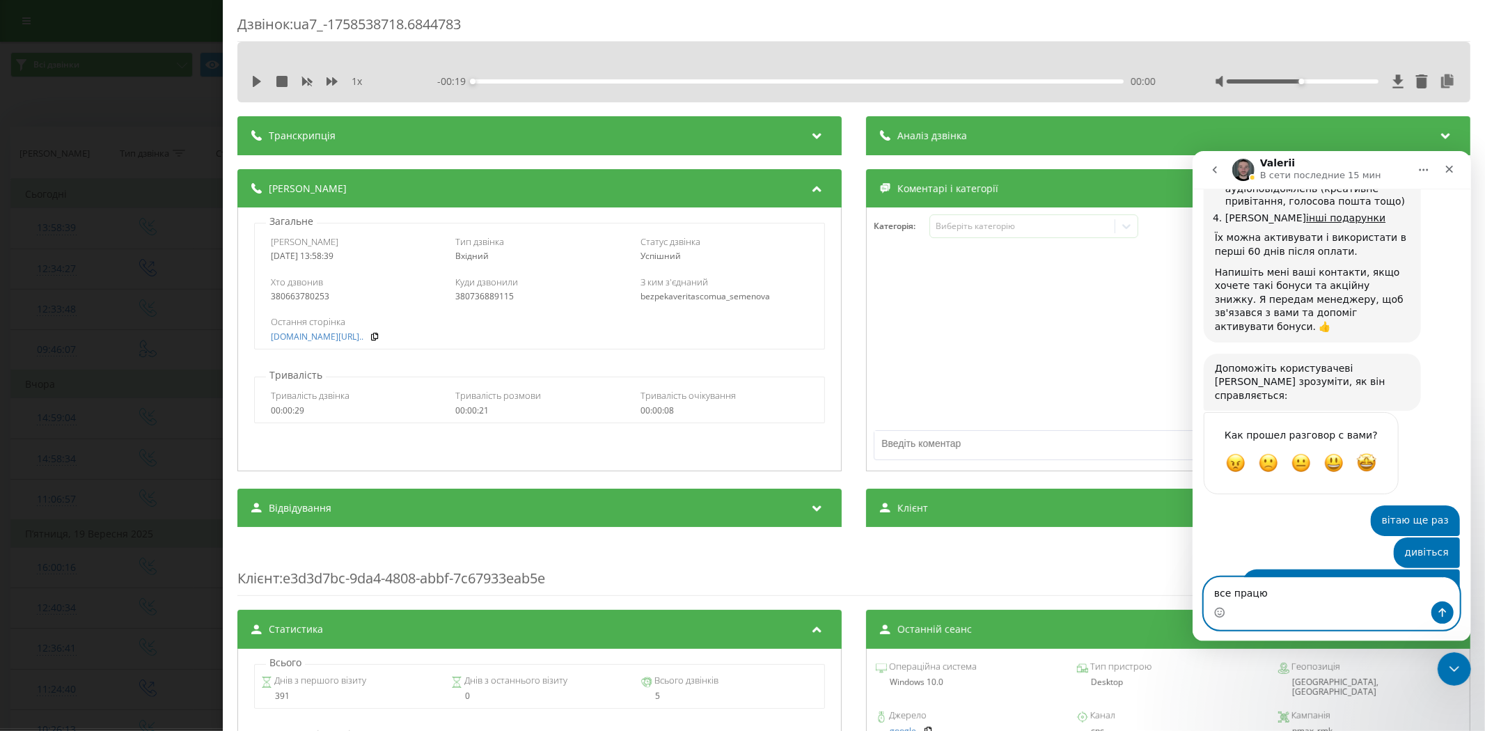
type textarea "все працює"
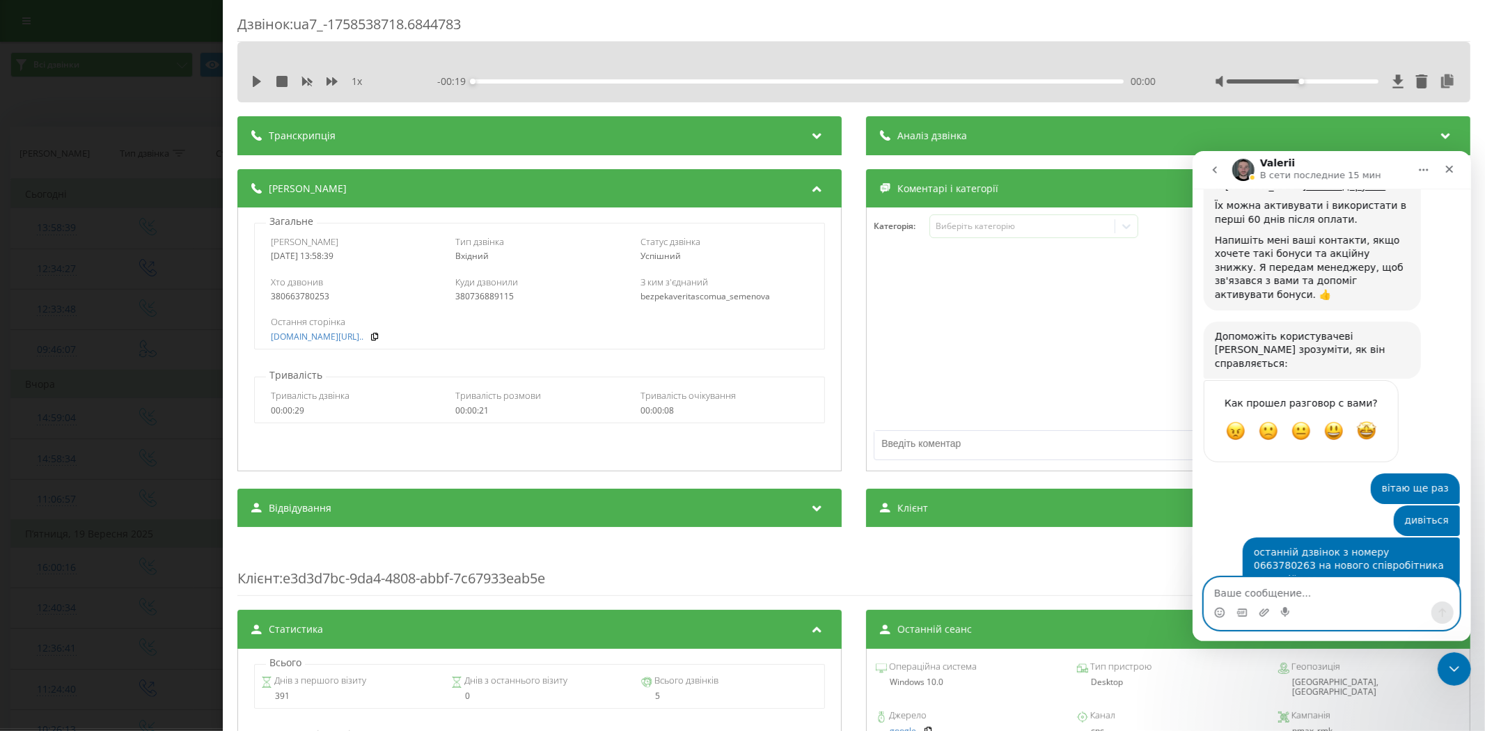
type textarea "м"
type textarea "був статус у додатку"
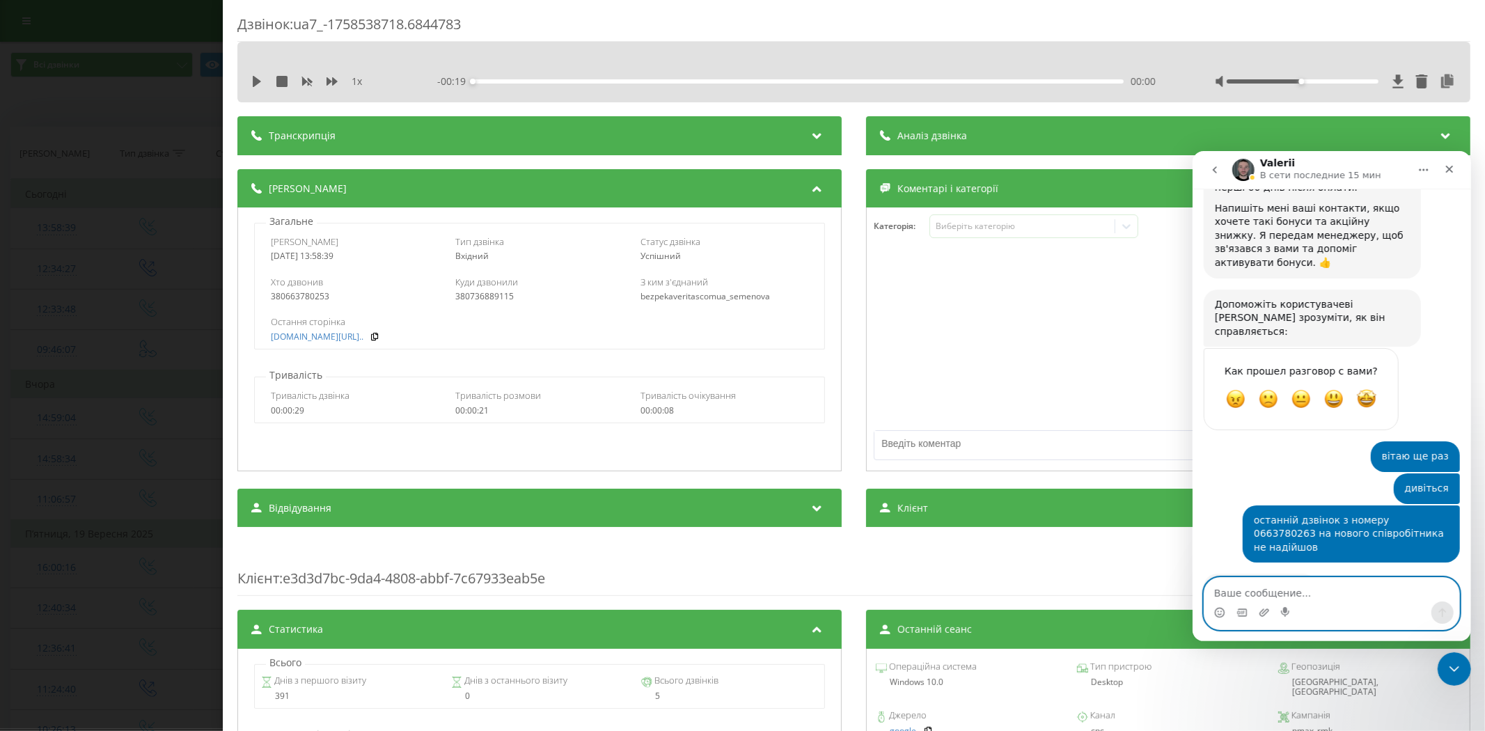
type textarea "щ"
type textarea "неправильний"
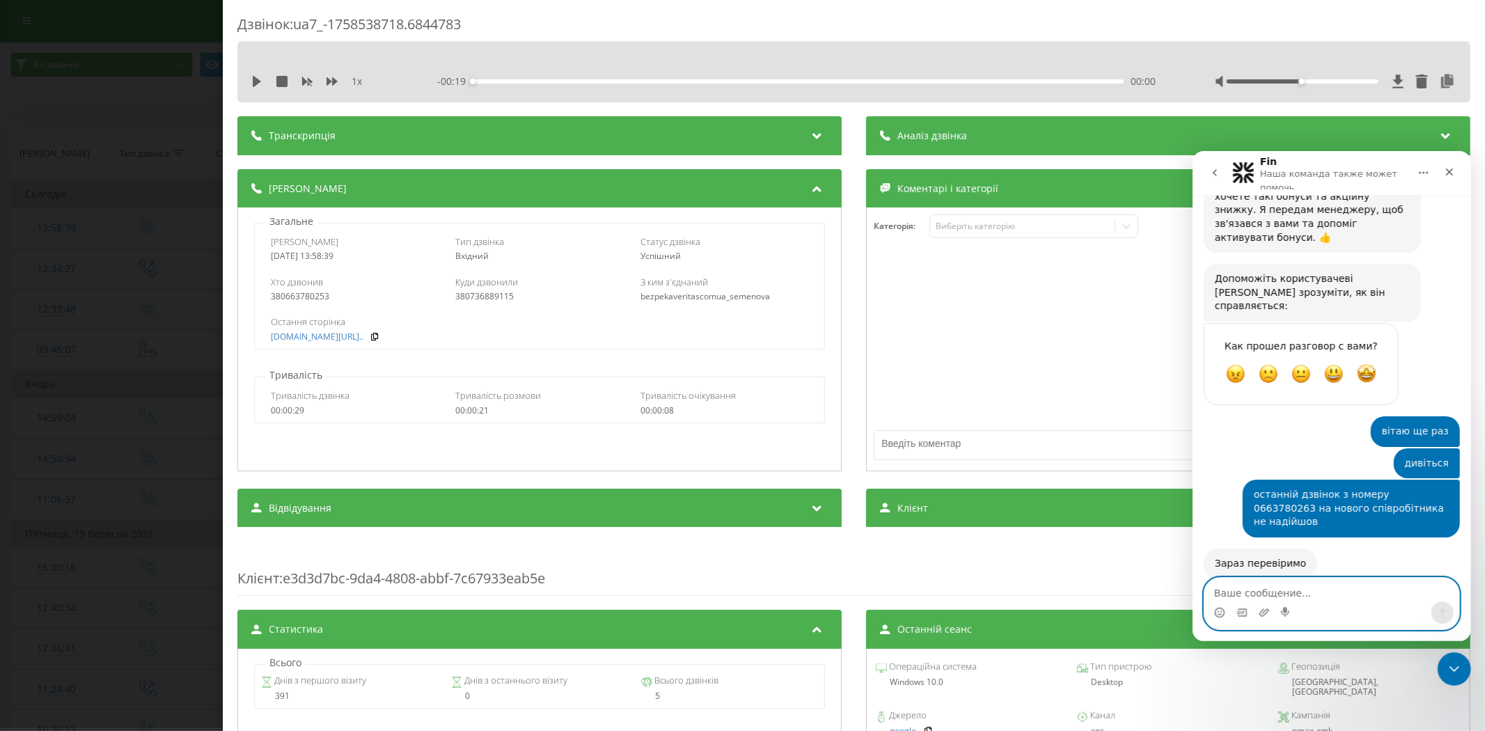
scroll to position [1617, 0]
